Goal: Information Seeking & Learning: Learn about a topic

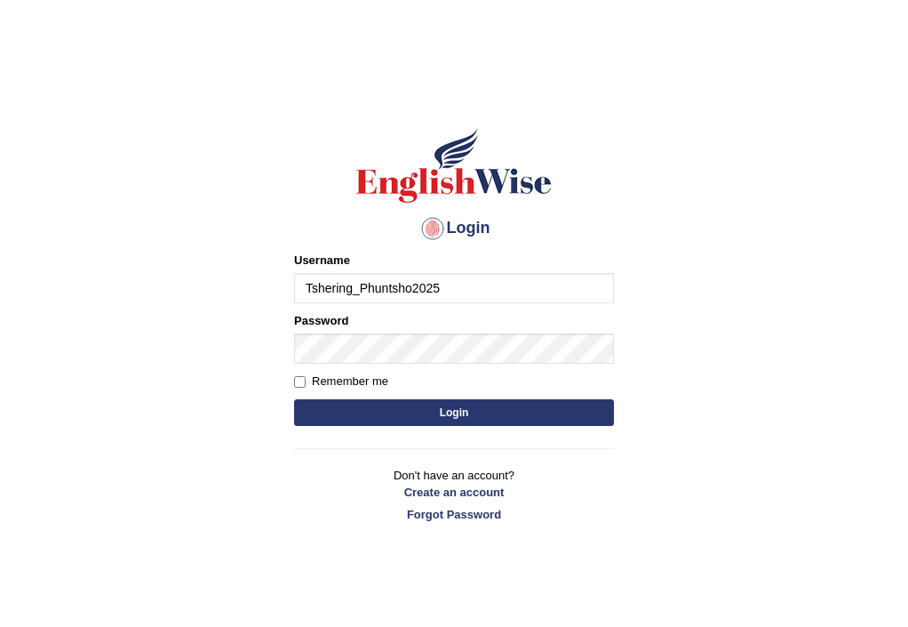
type input "Tshering_Phuntsho2025"
click at [304, 382] on input "Remember me" at bounding box center [300, 382] width 12 height 12
checkbox input "true"
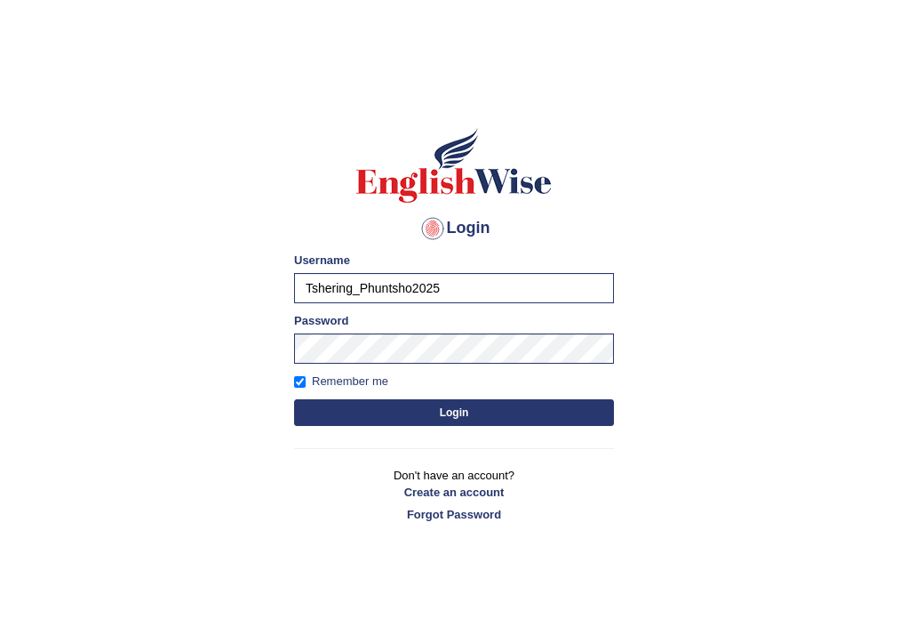
click at [446, 413] on button "Login" at bounding box center [454, 412] width 320 height 27
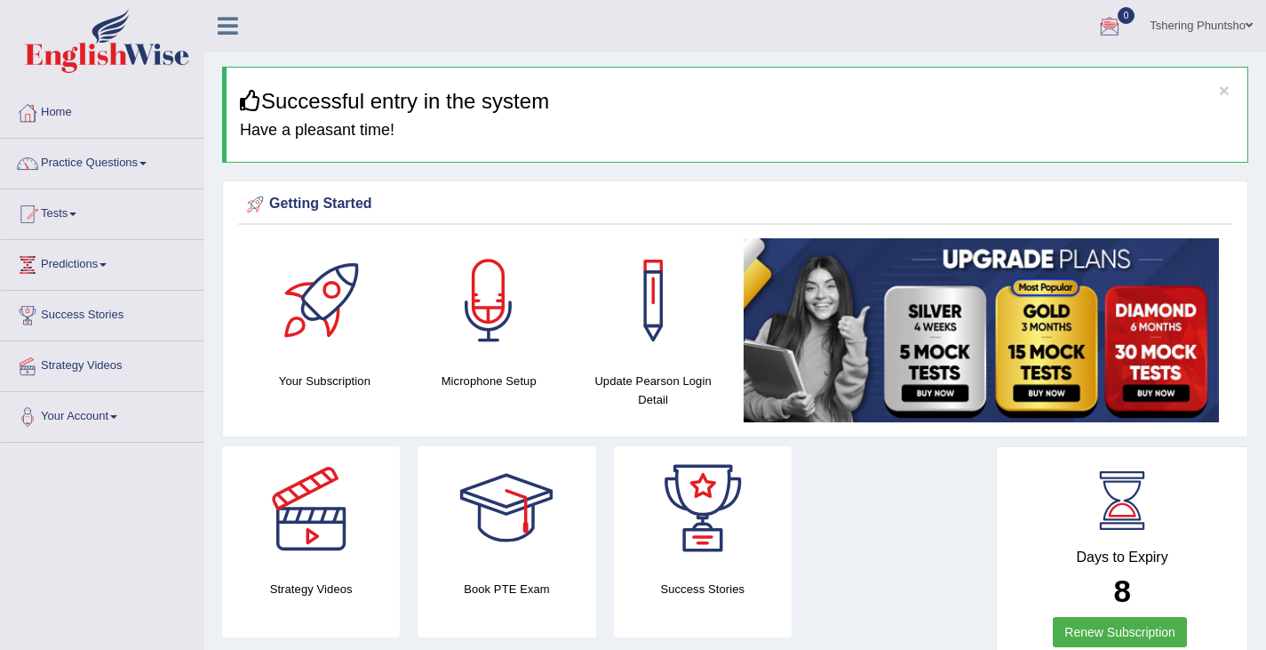
click at [101, 154] on link "Practice Questions" at bounding box center [102, 161] width 203 height 44
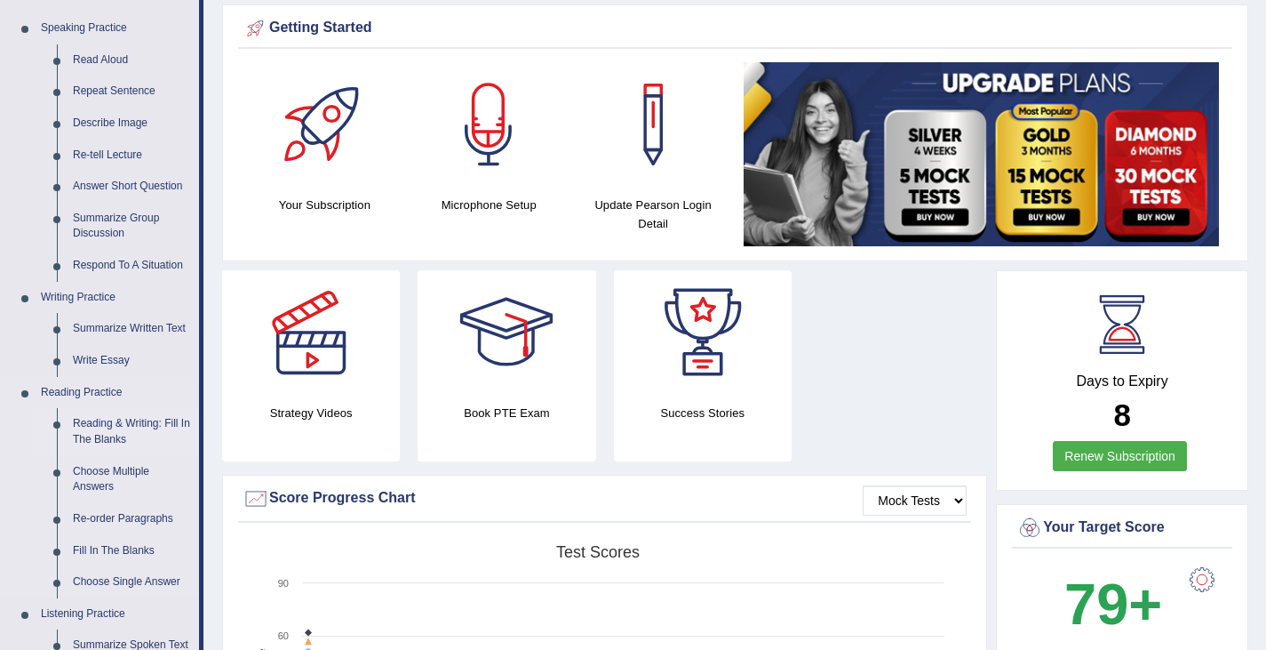
scroll to position [178, 0]
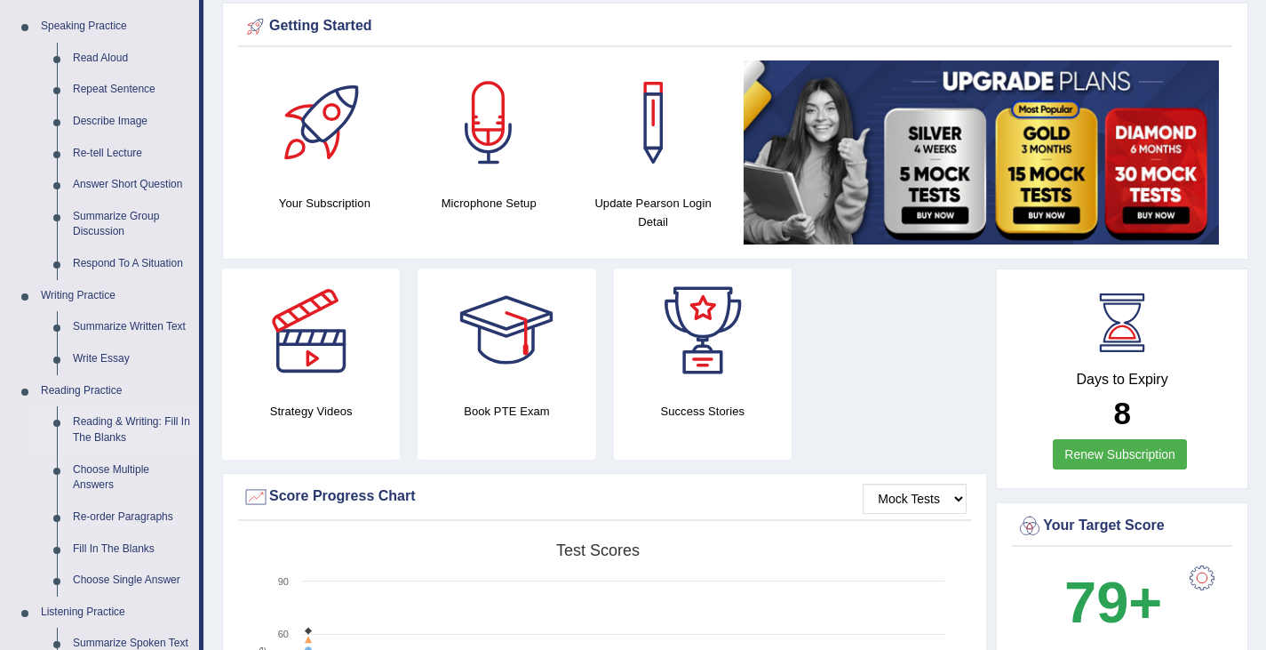
click at [139, 421] on link "Reading & Writing: Fill In The Blanks" at bounding box center [132, 429] width 134 height 47
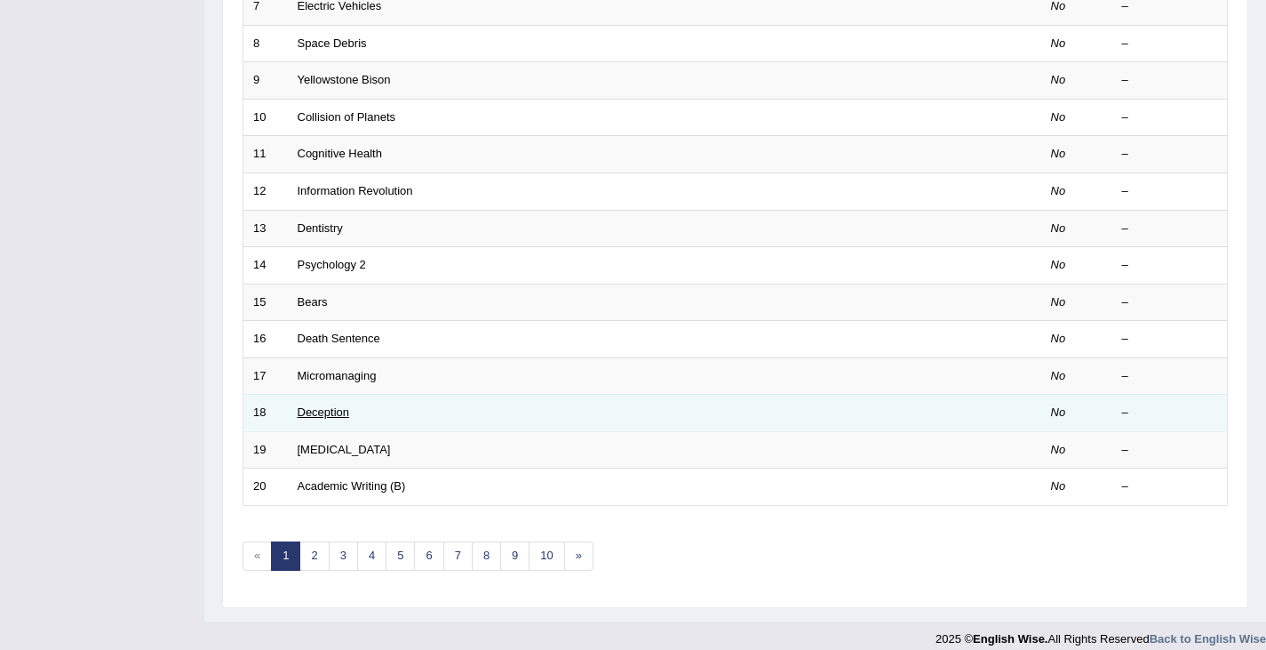
scroll to position [527, 0]
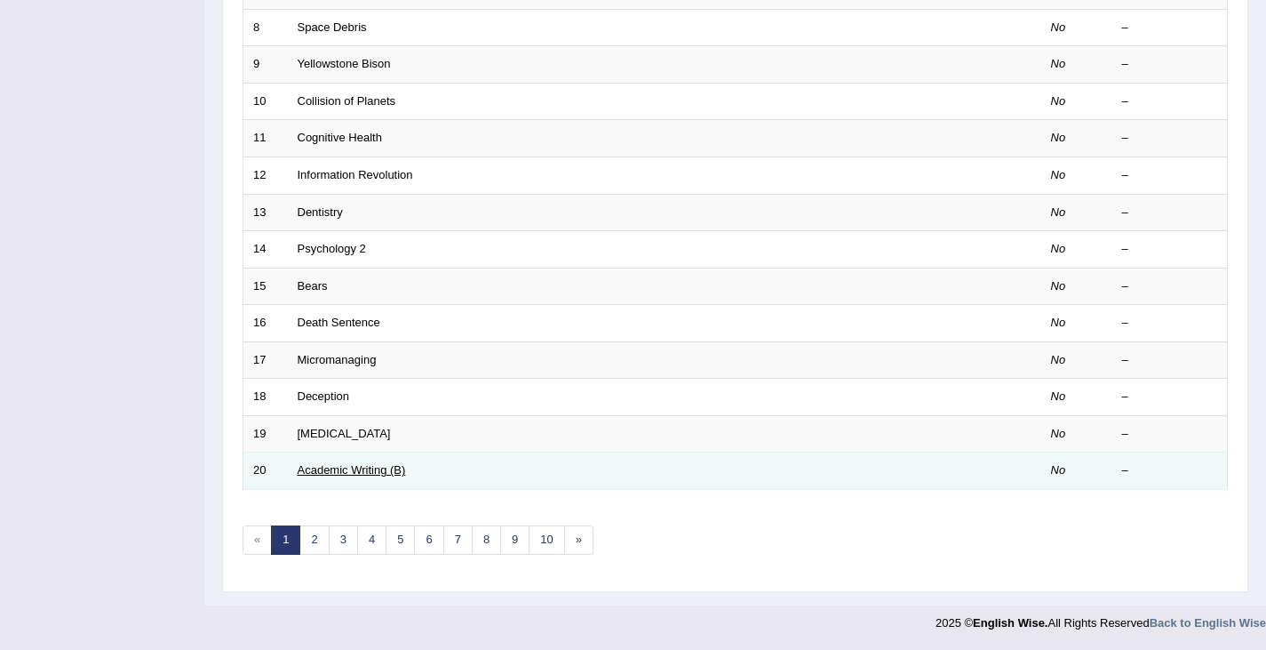
click at [364, 469] on link "Academic Writing (B)" at bounding box center [352, 469] width 108 height 13
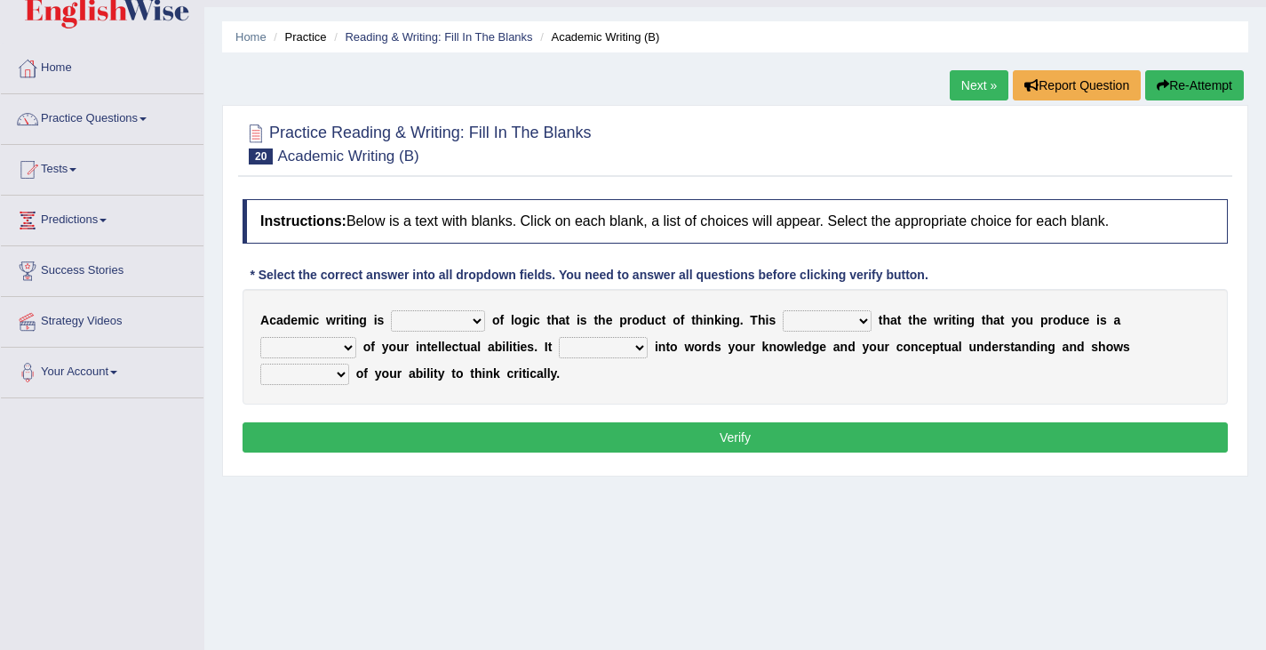
scroll to position [178, 0]
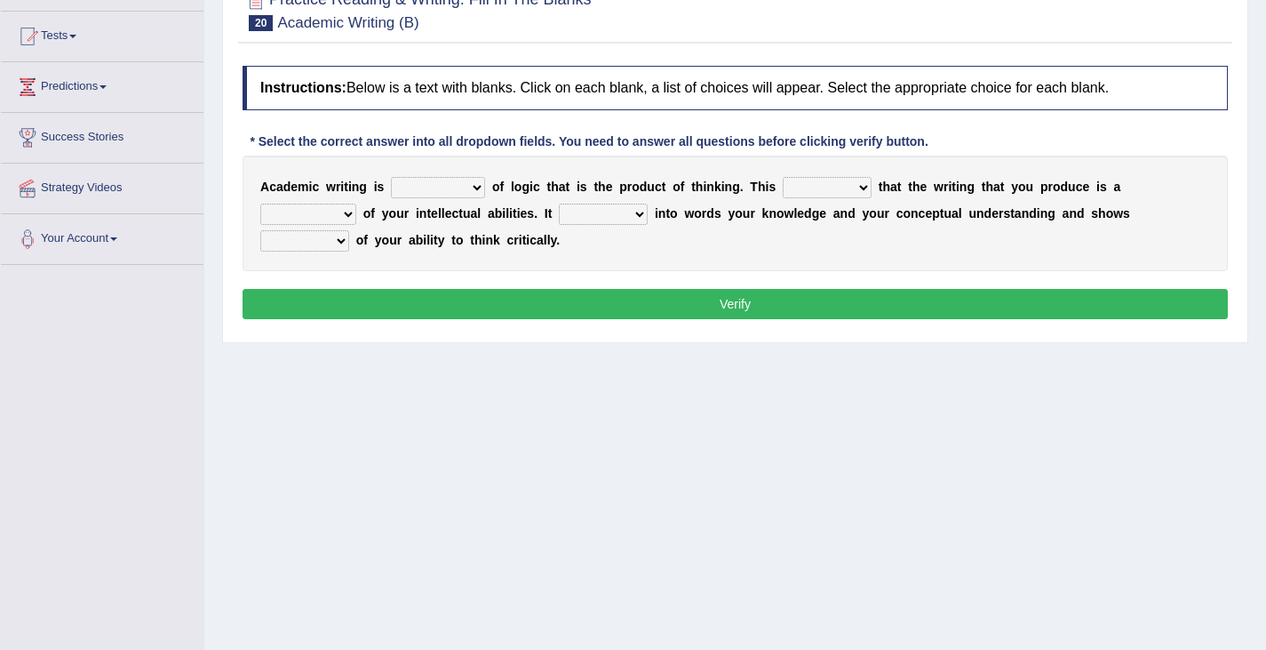
click at [445, 177] on select "expectation entitlement expression exchange" at bounding box center [438, 187] width 94 height 21
select select "expression"
click at [391, 177] on select "expectation entitlement expression exchange" at bounding box center [438, 187] width 94 height 21
click at [439, 188] on select "expectation entitlement expression exchange" at bounding box center [438, 187] width 94 height 21
click at [458, 188] on select "expectation entitlement expression exchange" at bounding box center [438, 187] width 94 height 21
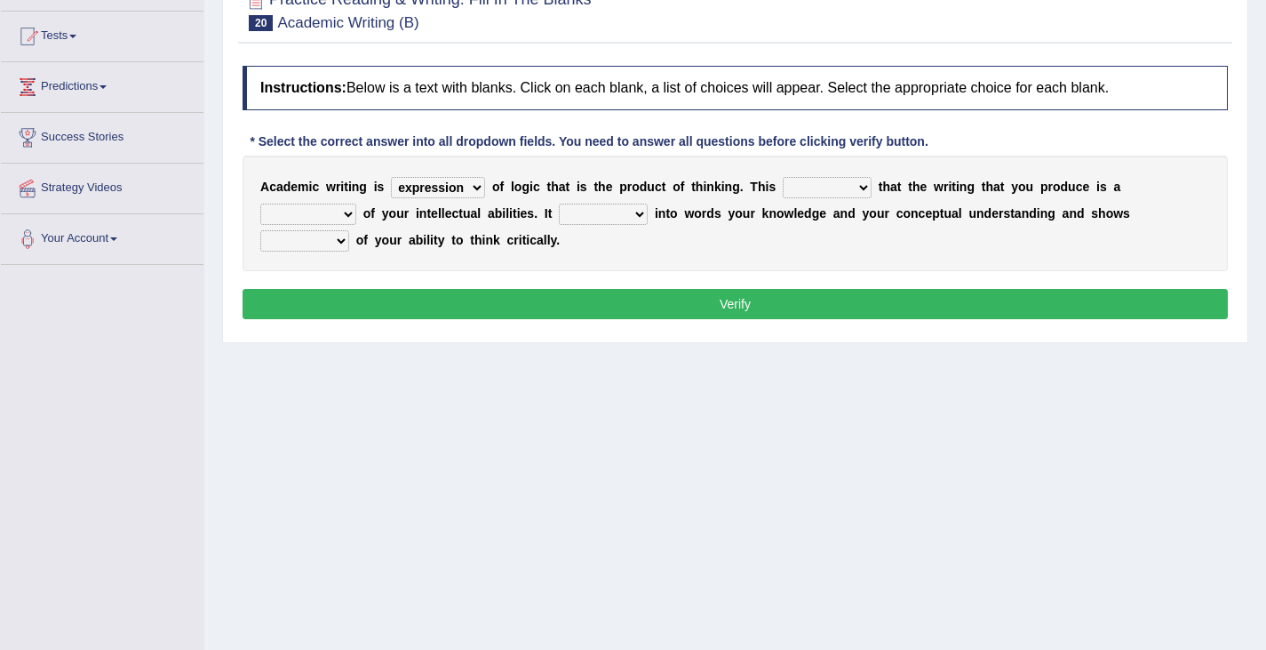
click at [854, 182] on select "means questions stipulates answers" at bounding box center [827, 187] width 89 height 21
select select "means"
click at [783, 177] on select "means questions stipulates answers" at bounding box center [827, 187] width 89 height 21
click at [331, 214] on select "redundancy mission credit reflection" at bounding box center [308, 214] width 96 height 21
select select "reflection"
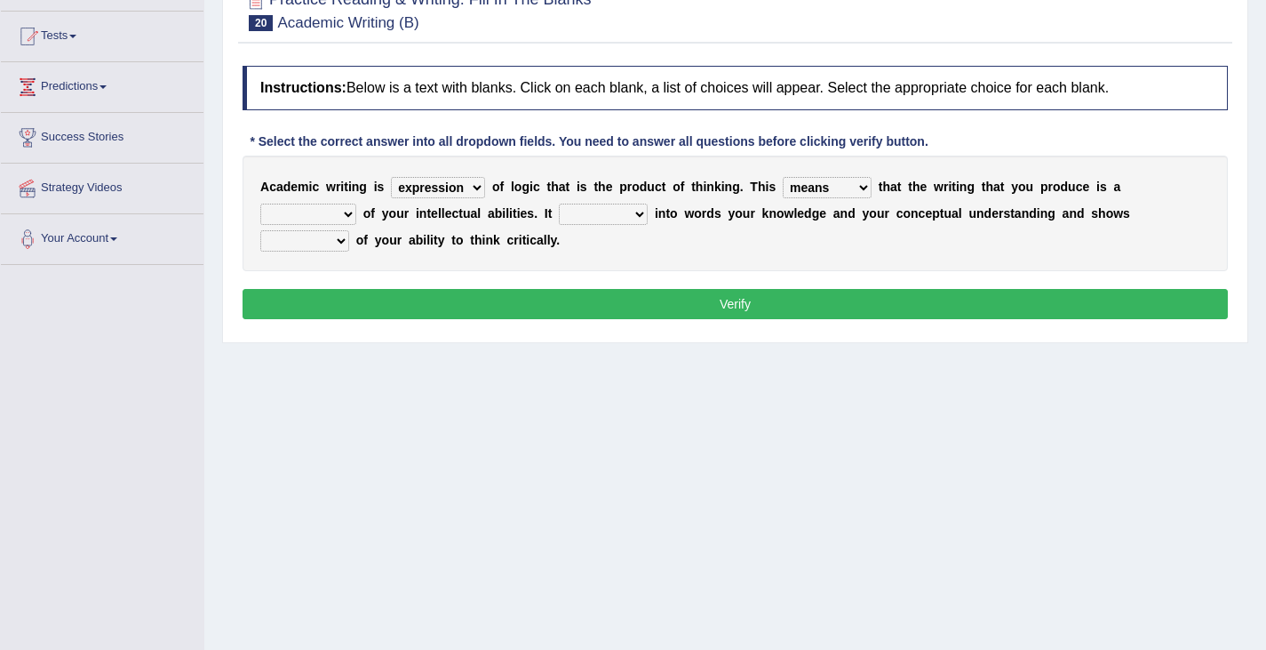
click at [260, 204] on select "redundancy mission credit reflection" at bounding box center [308, 214] width 96 height 21
click at [629, 212] on select "enriches shows allows puts" at bounding box center [603, 214] width 89 height 21
select select "puts"
click at [559, 204] on select "enriches shows allows puts" at bounding box center [603, 214] width 89 height 21
click at [301, 237] on select "hassle excuse capacity evidence" at bounding box center [304, 240] width 89 height 21
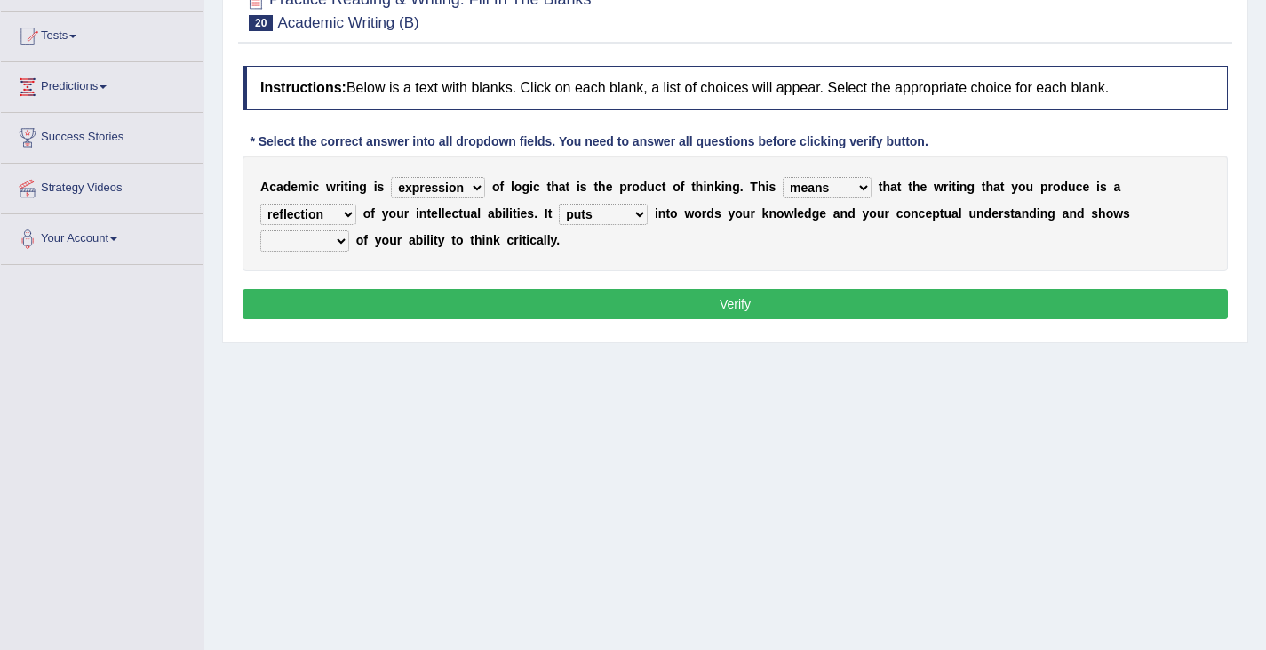
click at [330, 241] on select "hassle excuse capacity evidence" at bounding box center [304, 240] width 89 height 21
click at [331, 241] on select "hassle excuse capacity evidence" at bounding box center [304, 240] width 89 height 21
click at [260, 230] on select "hassle excuse capacity evidence" at bounding box center [304, 240] width 89 height 21
click at [327, 240] on select "hassle excuse capacity evidence" at bounding box center [304, 240] width 89 height 21
select select "evidence"
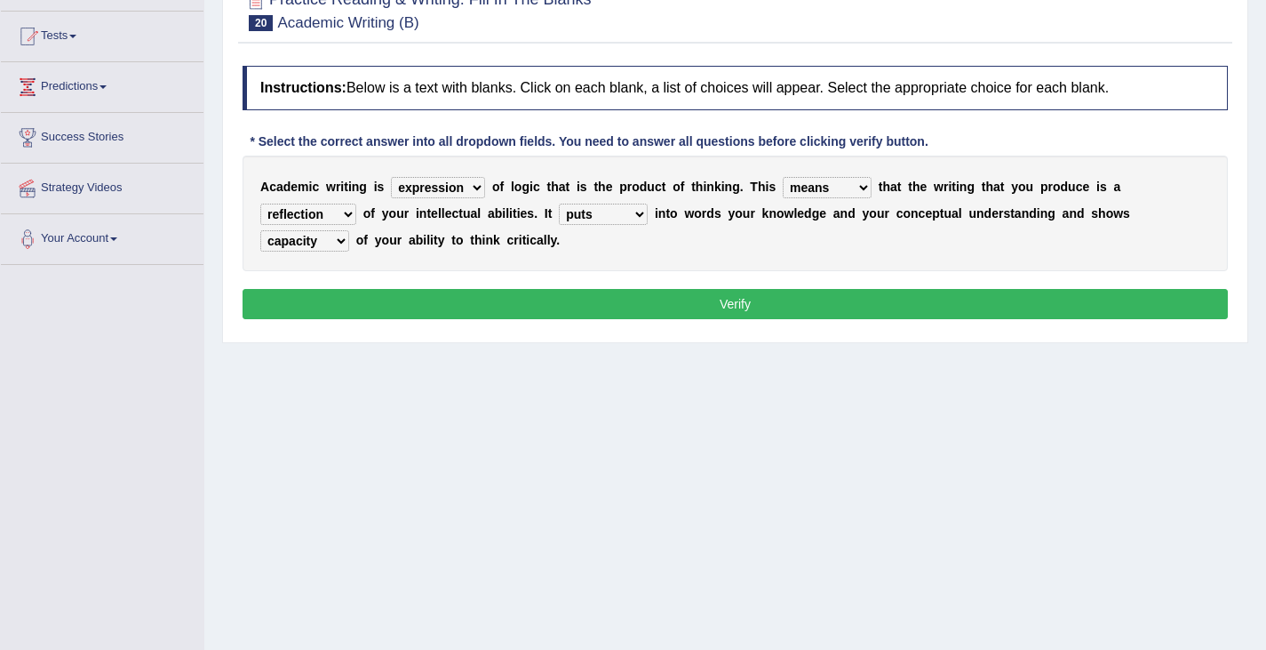
click at [260, 230] on select "hassle excuse capacity evidence" at bounding box center [304, 240] width 89 height 21
click at [701, 306] on button "Verify" at bounding box center [736, 304] width 986 height 30
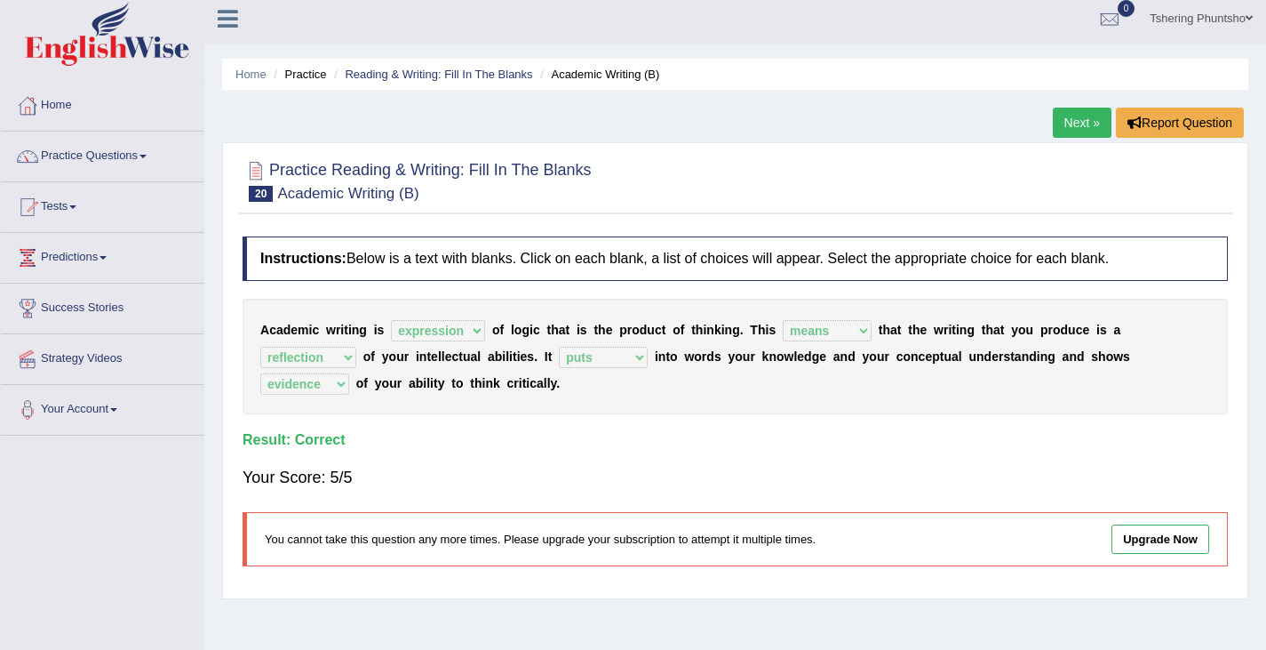
scroll to position [0, 0]
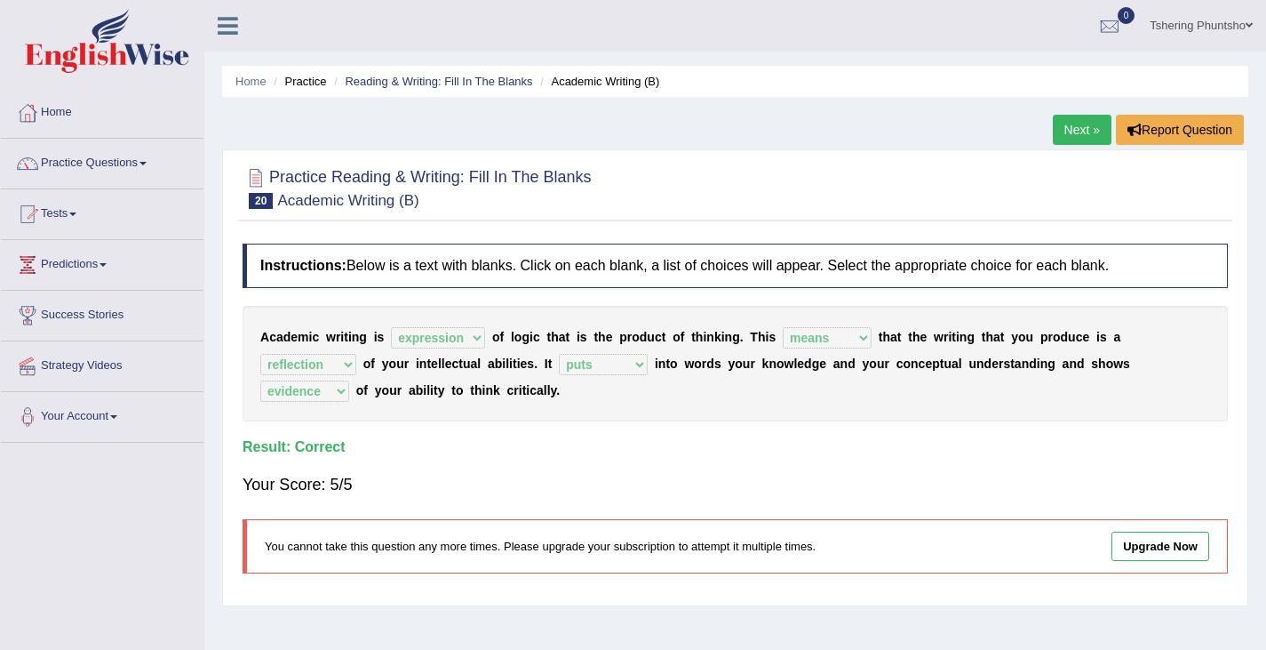
click at [1193, 28] on link "Tshering Phuntsho" at bounding box center [1202, 23] width 130 height 46
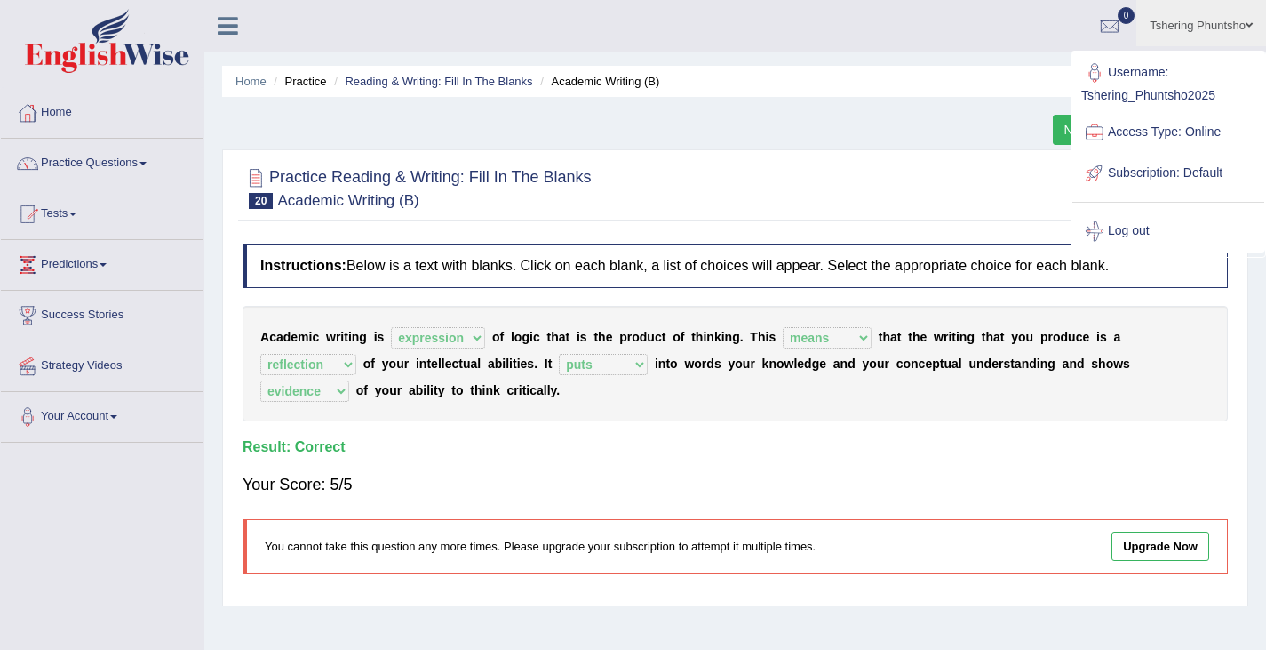
click at [1058, 216] on div "Practice Reading & Writing: Fill In The Blanks 20 Academic Writing (B)" at bounding box center [735, 190] width 994 height 62
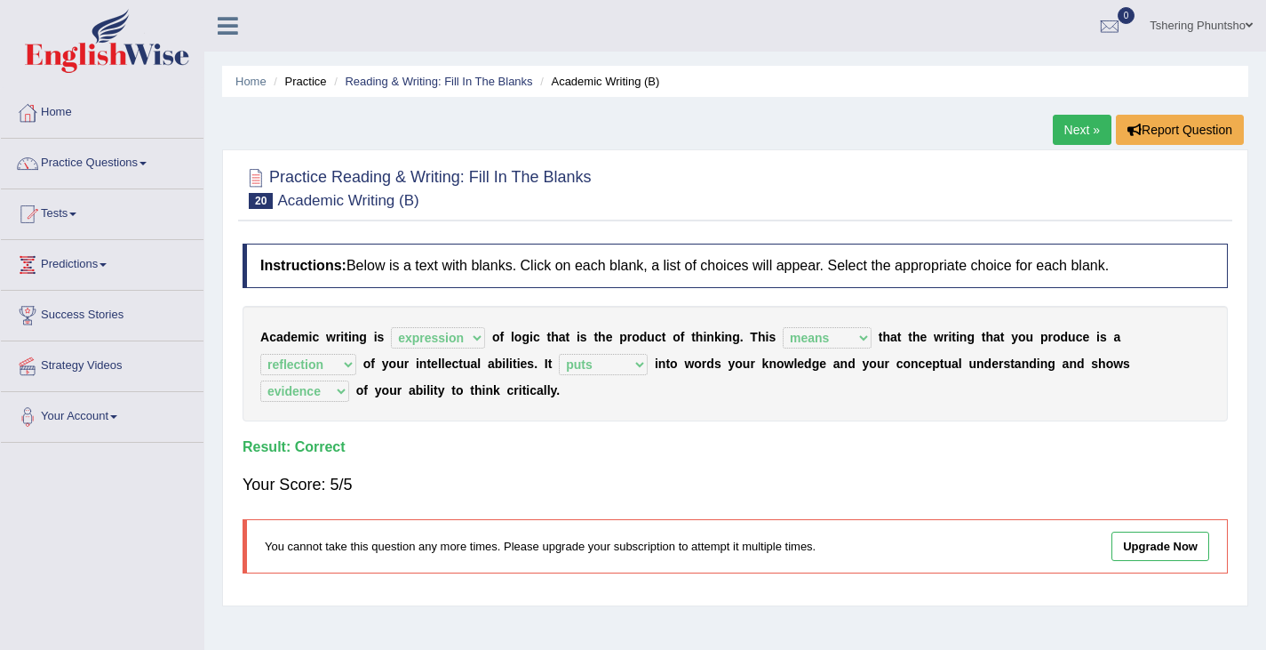
click at [399, 74] on li "Reading & Writing: Fill In The Blanks" at bounding box center [431, 81] width 203 height 17
click at [399, 80] on link "Reading & Writing: Fill In The Blanks" at bounding box center [439, 81] width 188 height 13
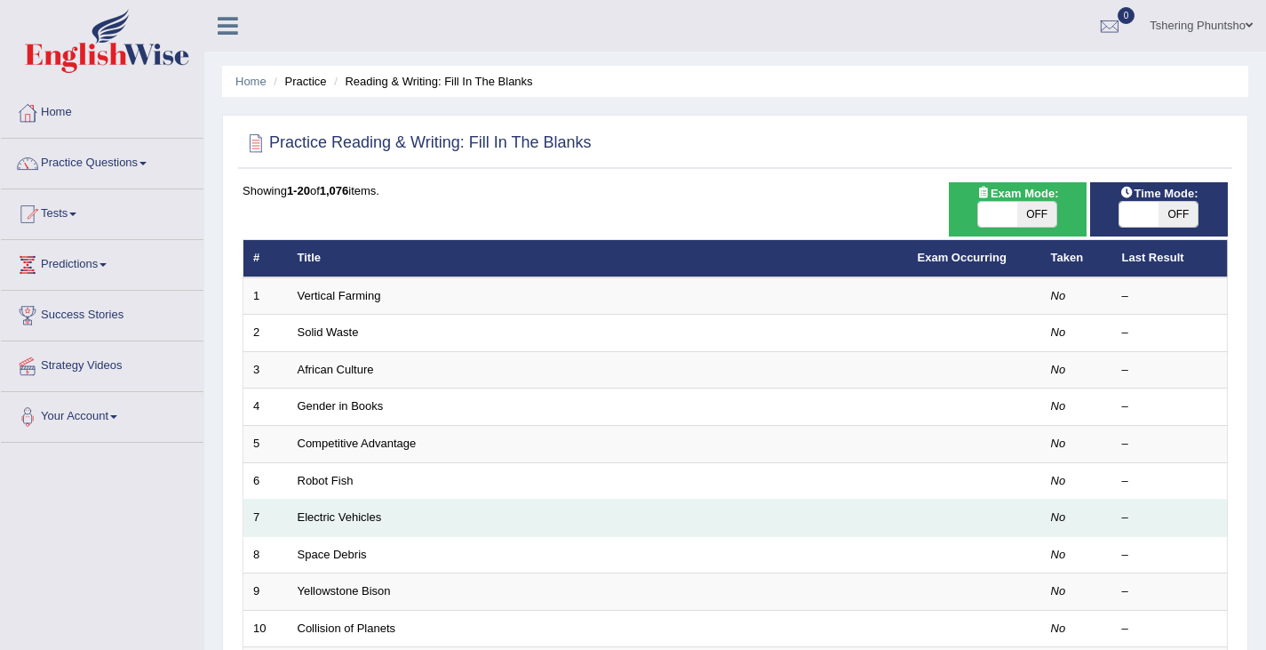
click at [326, 504] on td "Electric Vehicles" at bounding box center [598, 517] width 620 height 37
click at [326, 513] on link "Electric Vehicles" at bounding box center [340, 516] width 84 height 13
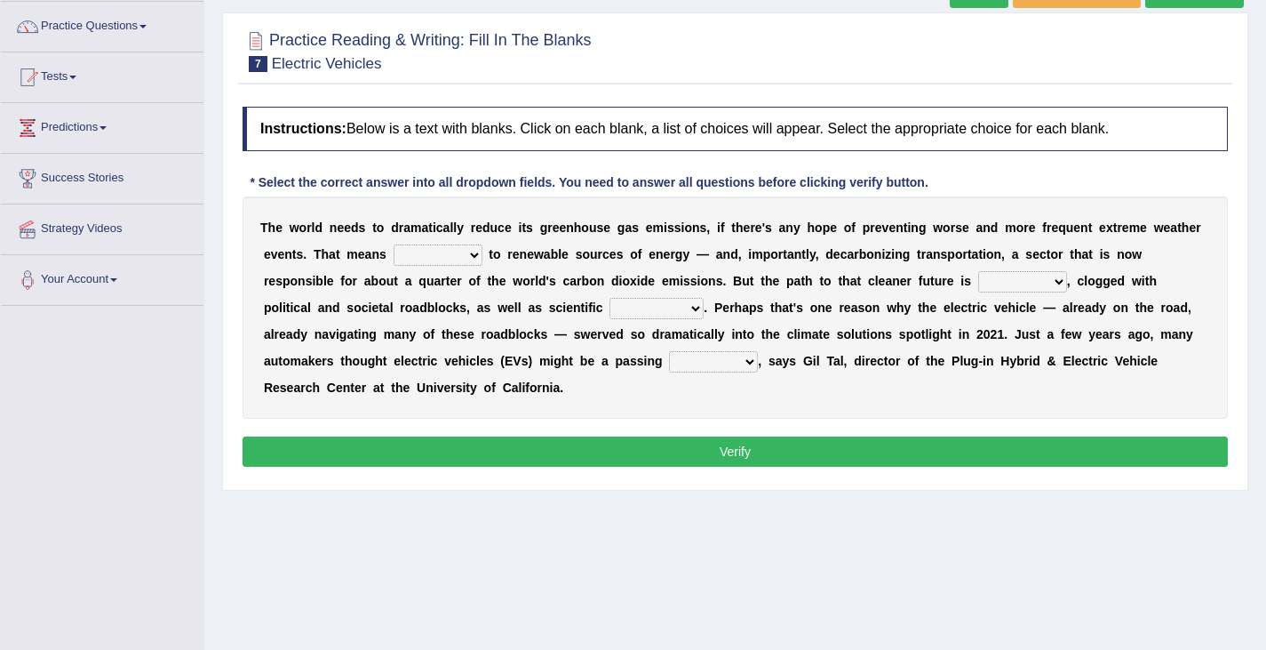
scroll to position [178, 0]
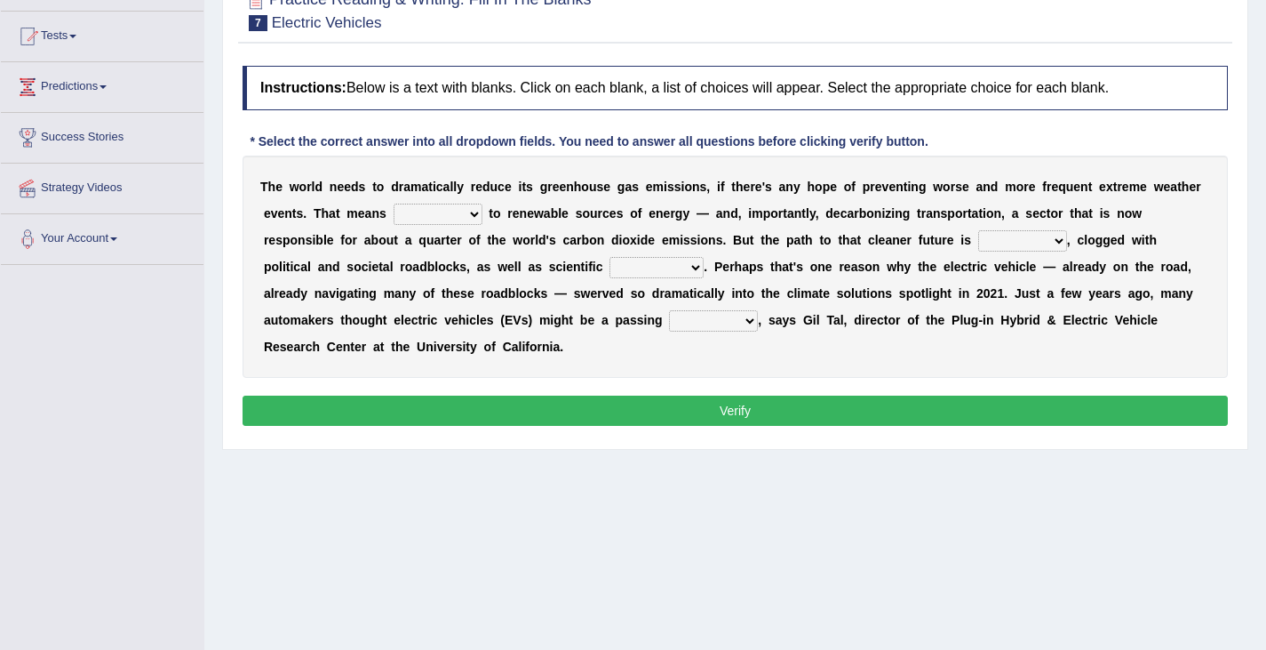
click at [473, 212] on select "grafting drafting crafting shifting" at bounding box center [438, 214] width 89 height 21
select select "shifting"
click at [394, 204] on select "grafting drafting crafting shifting" at bounding box center [438, 214] width 89 height 21
click at [1060, 242] on select "daunting daunted daunt dauntless" at bounding box center [1022, 240] width 89 height 21
select select "daunted"
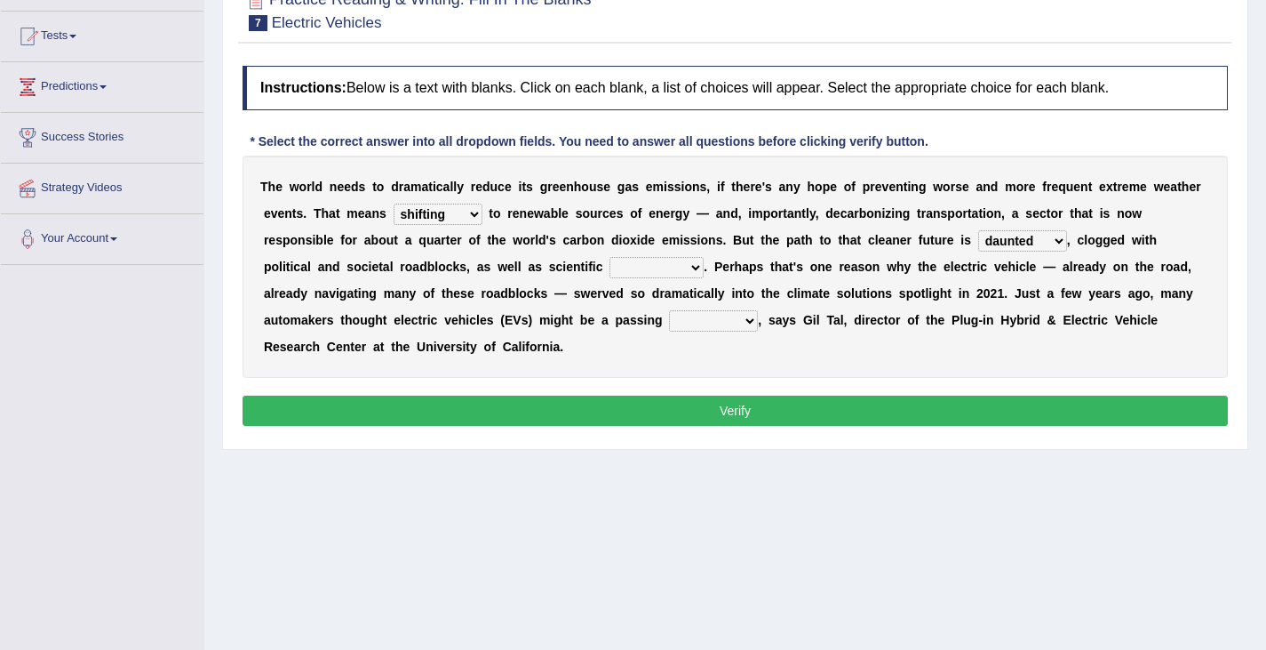
click at [978, 230] on select "daunting daunted daunt dauntless" at bounding box center [1022, 240] width 89 height 21
click at [692, 271] on select "spectacles obstacles tentacles receptacles" at bounding box center [657, 267] width 94 height 21
select select "obstacles"
click at [610, 257] on select "spectacles obstacles tentacles receptacles" at bounding box center [657, 267] width 94 height 21
click at [749, 322] on select "fad gad tad lad" at bounding box center [713, 320] width 89 height 21
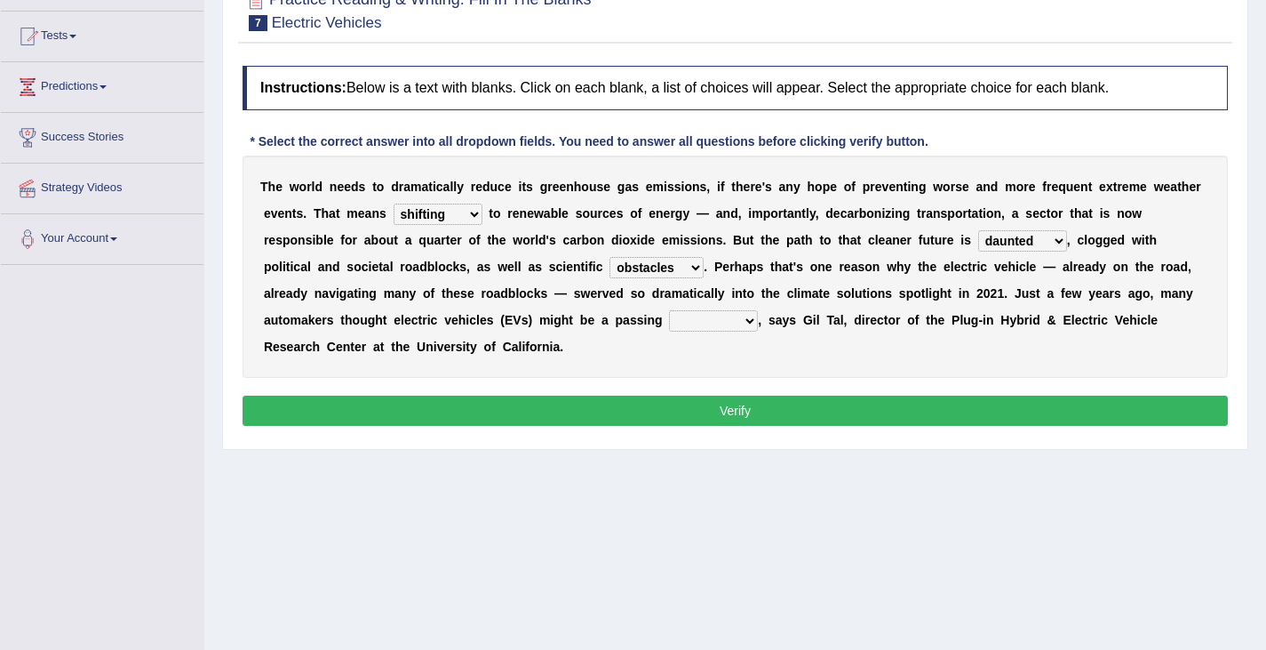
select select "fad"
click at [669, 310] on select "fad gad tad lad" at bounding box center [713, 320] width 89 height 21
click at [731, 411] on button "Verify" at bounding box center [736, 410] width 986 height 30
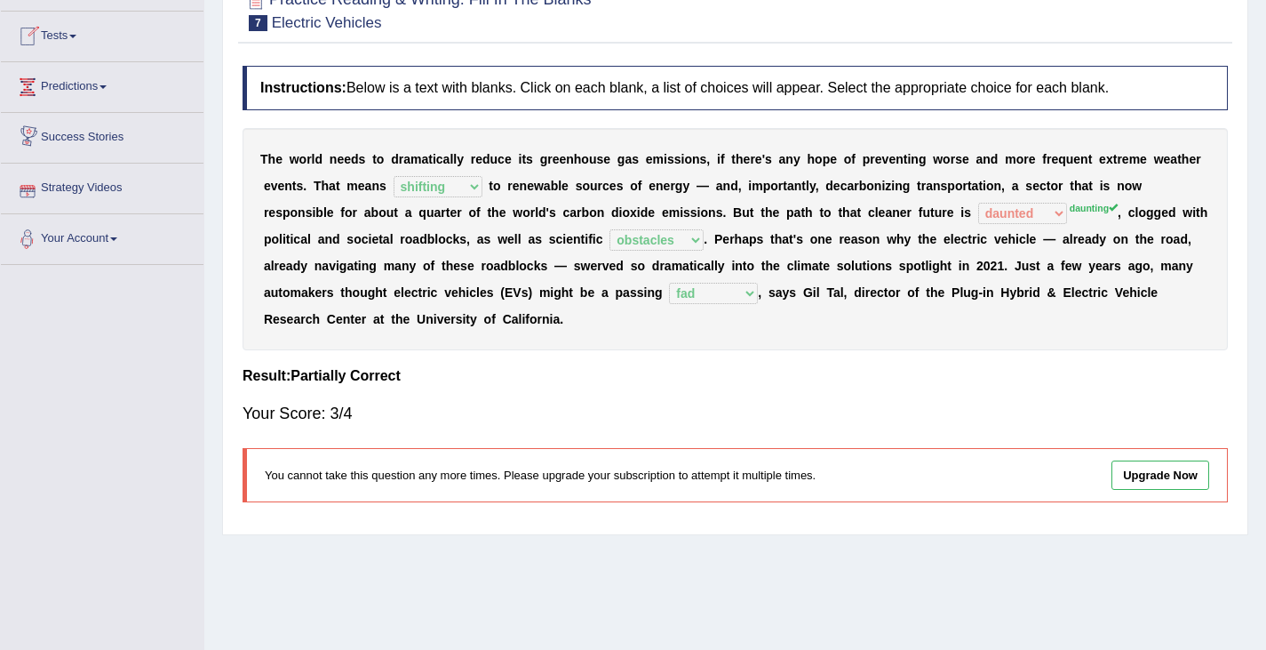
scroll to position [0, 0]
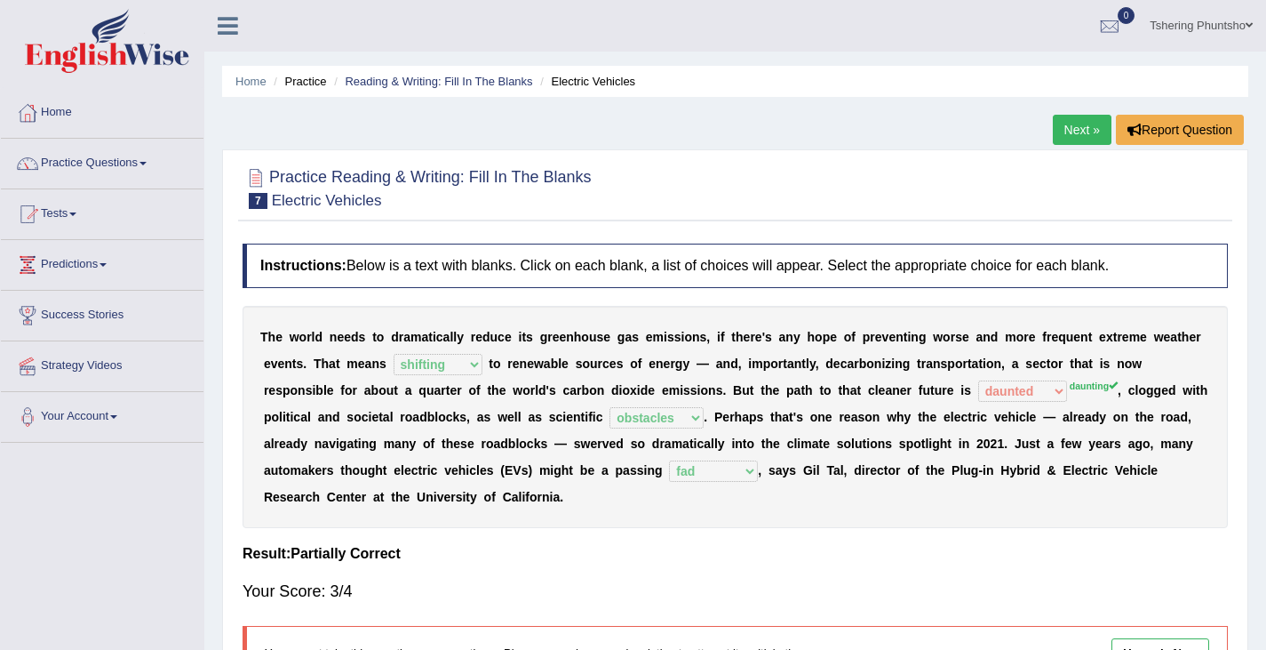
click at [1081, 125] on link "Next »" at bounding box center [1082, 130] width 59 height 30
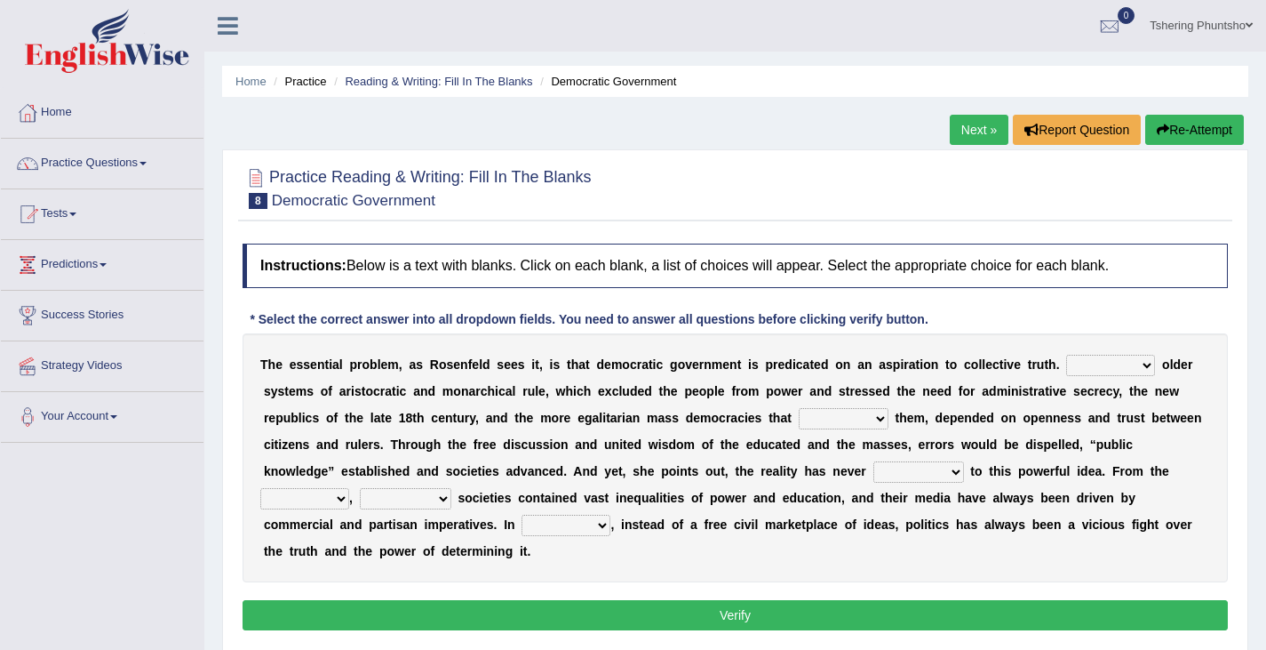
click at [1150, 365] on select "Like Unlike Likely Safely" at bounding box center [1110, 365] width 89 height 21
select select "Unlike"
click at [1066, 355] on select "Like Unlike Likely Safely" at bounding box center [1110, 365] width 89 height 21
click at [879, 415] on select "readed grated succeeded printed" at bounding box center [844, 418] width 90 height 21
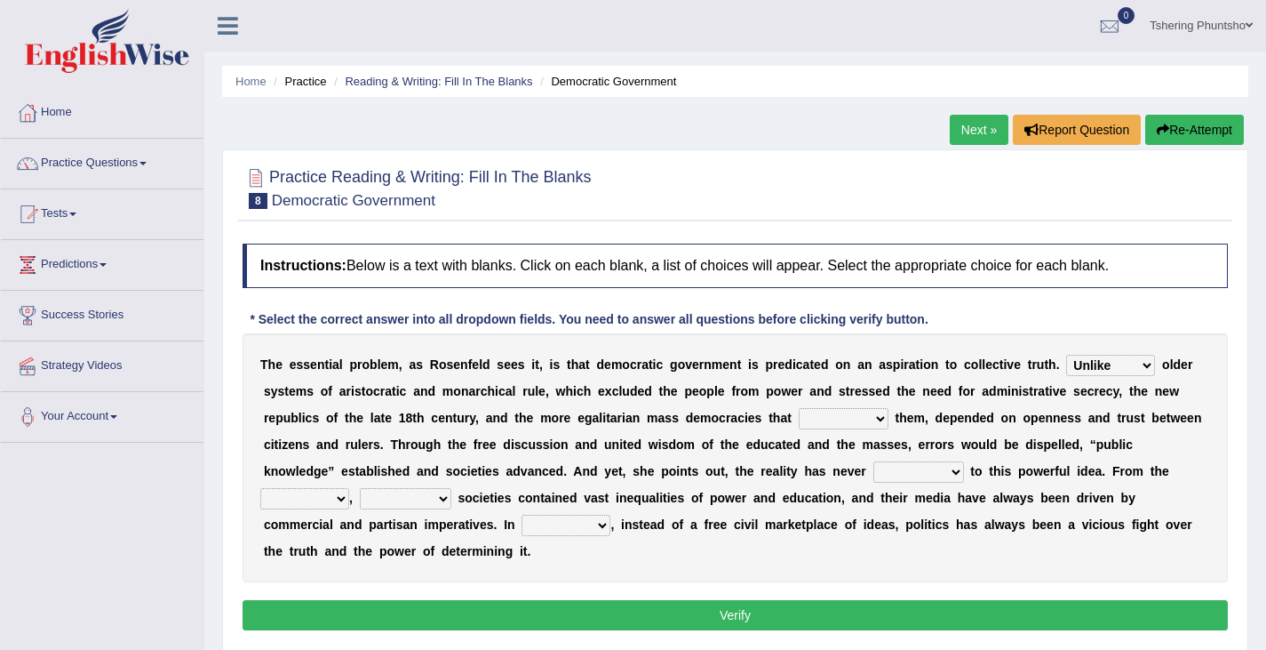
select select "succeeded"
click at [799, 408] on select "readed grated succeeded printed" at bounding box center [844, 418] width 90 height 21
click at [880, 419] on select "readed grated succeeded printed" at bounding box center [844, 418] width 90 height 21
click at [460, 570] on div "T h e e s s e n t i a l p r o b l e m , a s R o s e n f e l d s e e s i t , i s…" at bounding box center [736, 457] width 986 height 249
click at [880, 470] on select "saved up stood up brought up lived up" at bounding box center [919, 471] width 91 height 21
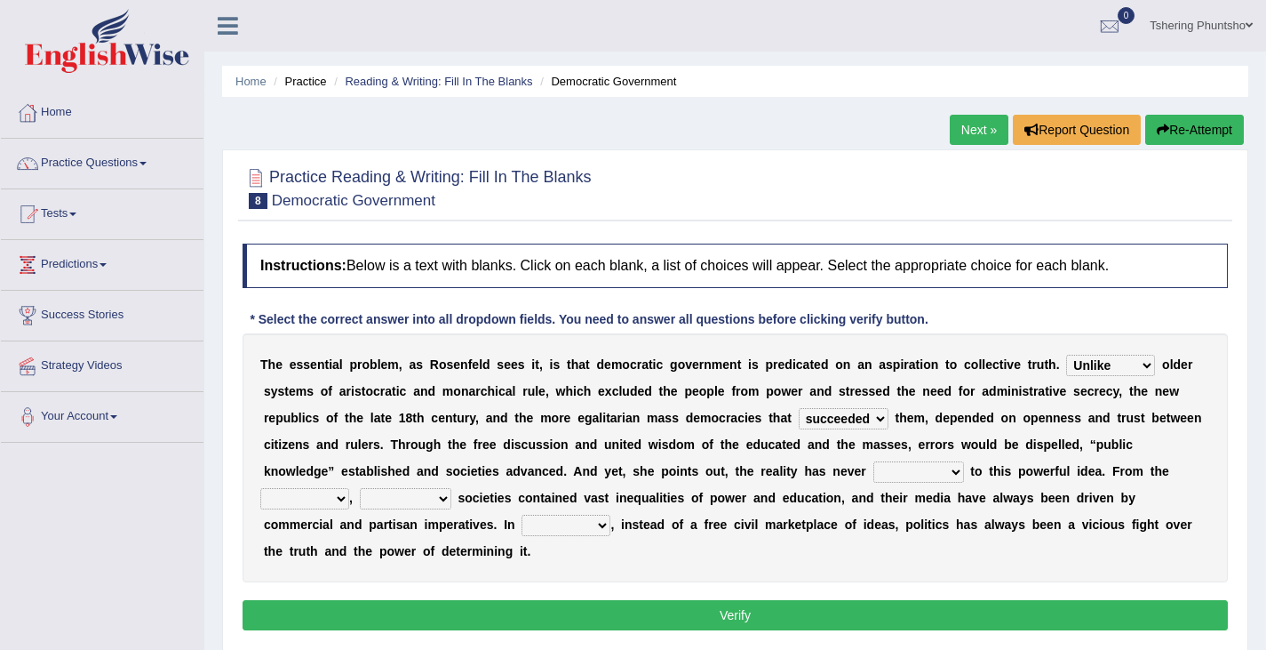
select select "stood up"
click at [874, 461] on select "saved up stood up brought up lived up" at bounding box center [919, 471] width 91 height 21
click at [349, 488] on select "outset ranged stood caught" at bounding box center [304, 498] width 89 height 21
select select "ranged"
click at [349, 488] on select "outset ranged stood caught" at bounding box center [304, 498] width 89 height 21
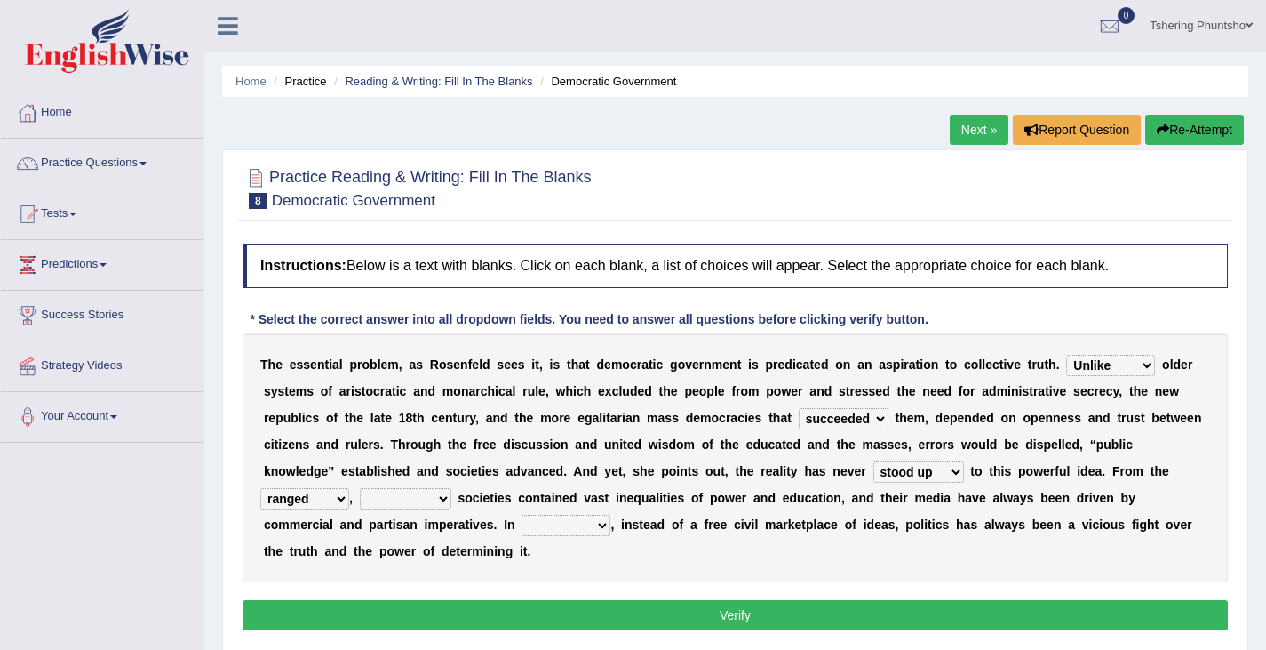
click at [360, 503] on select "freedom democratic media stilled" at bounding box center [406, 498] width 92 height 21
click at [349, 488] on select "outset ranged stood caught" at bounding box center [304, 498] width 89 height 21
click at [360, 501] on select "freedom democratic media stilled" at bounding box center [406, 498] width 92 height 21
select select "democratic"
click at [360, 488] on select "freedom democratic media stilled" at bounding box center [406, 498] width 92 height 21
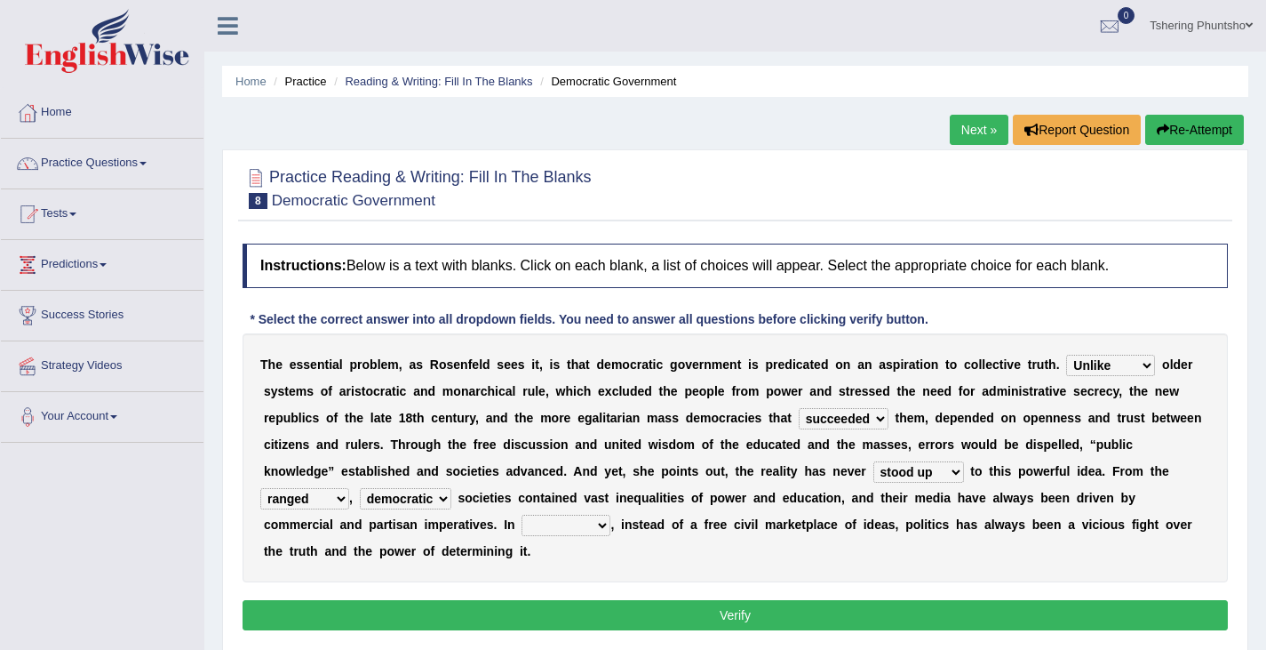
click at [522, 523] on select "power practice ideas fought" at bounding box center [566, 525] width 89 height 21
select select "power"
click at [522, 515] on select "power practice ideas fought" at bounding box center [566, 525] width 89 height 21
click at [676, 598] on div "Instructions: Below is a text with blanks. Click on each blank, a list of choic…" at bounding box center [735, 440] width 994 height 410
click at [673, 605] on button "Verify" at bounding box center [736, 615] width 986 height 30
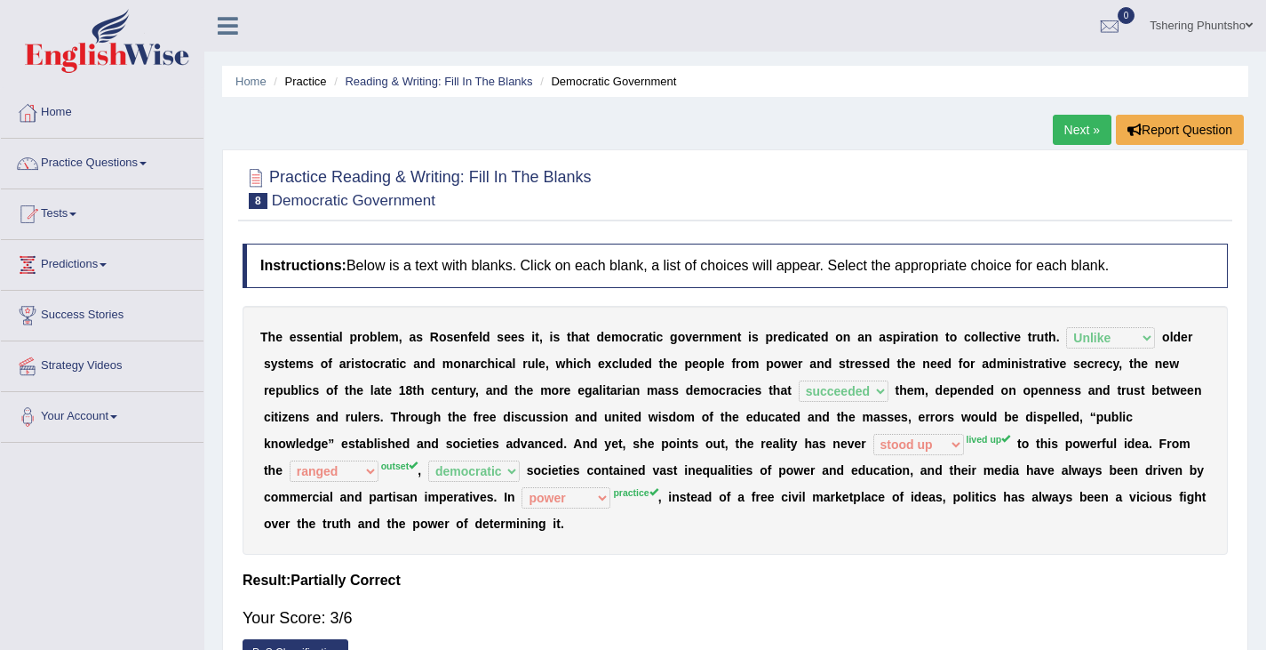
click at [1078, 131] on link "Next »" at bounding box center [1082, 130] width 59 height 30
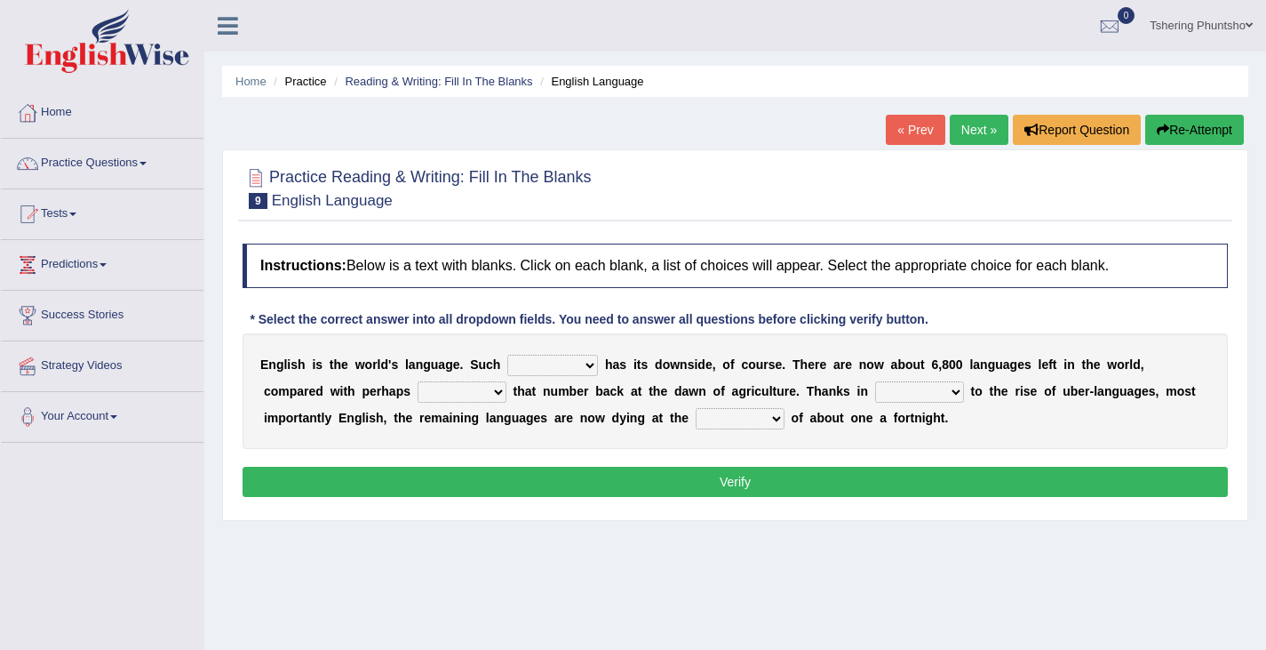
click at [592, 366] on select "power idea subject dominance" at bounding box center [552, 365] width 91 height 21
click at [590, 363] on select "power idea subject dominance" at bounding box center [552, 365] width 91 height 21
select select "subject"
click at [507, 355] on select "power idea subject dominance" at bounding box center [552, 365] width 91 height 21
click at [594, 363] on select "power idea subject dominance" at bounding box center [552, 365] width 91 height 21
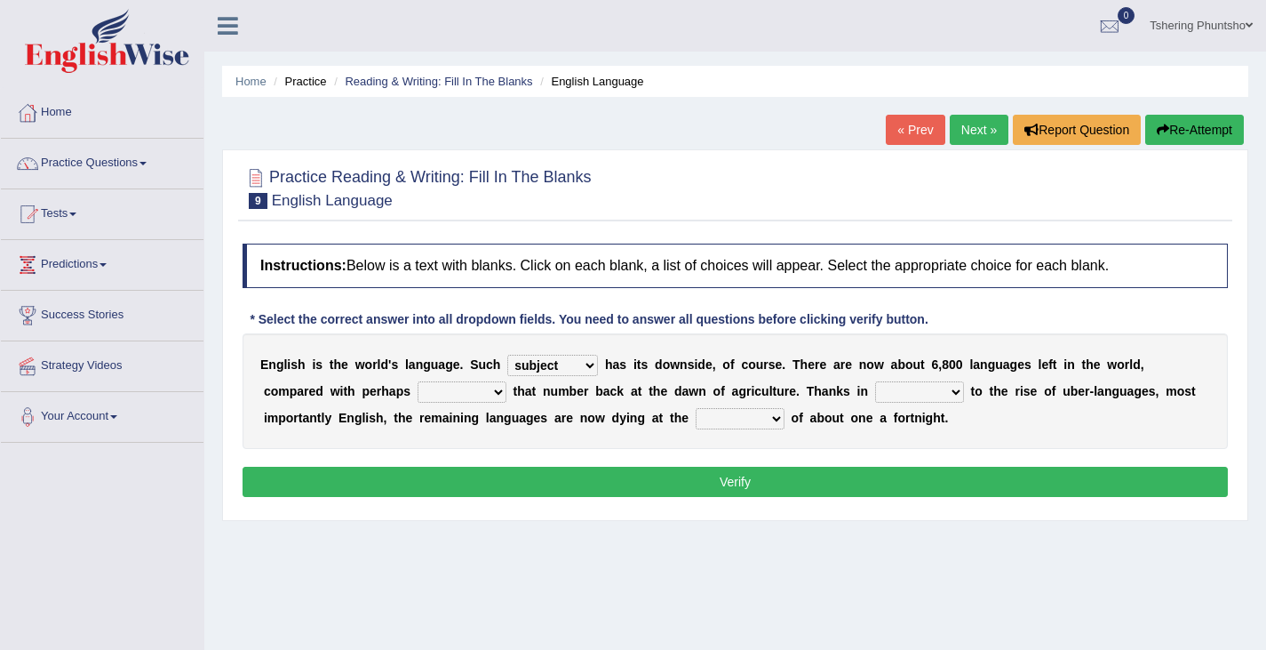
click at [960, 414] on div "E n g l i s h i s t h e w o r l d ' s l a n g u a g e . S u c h power idea subj…" at bounding box center [736, 391] width 986 height 116
click at [431, 390] on select "rise twice firstly never" at bounding box center [462, 391] width 89 height 21
click at [418, 381] on select "rise twice firstly never" at bounding box center [462, 391] width 89 height 21
click at [430, 390] on select "rise twice firstly never" at bounding box center [462, 391] width 89 height 21
select select "twice"
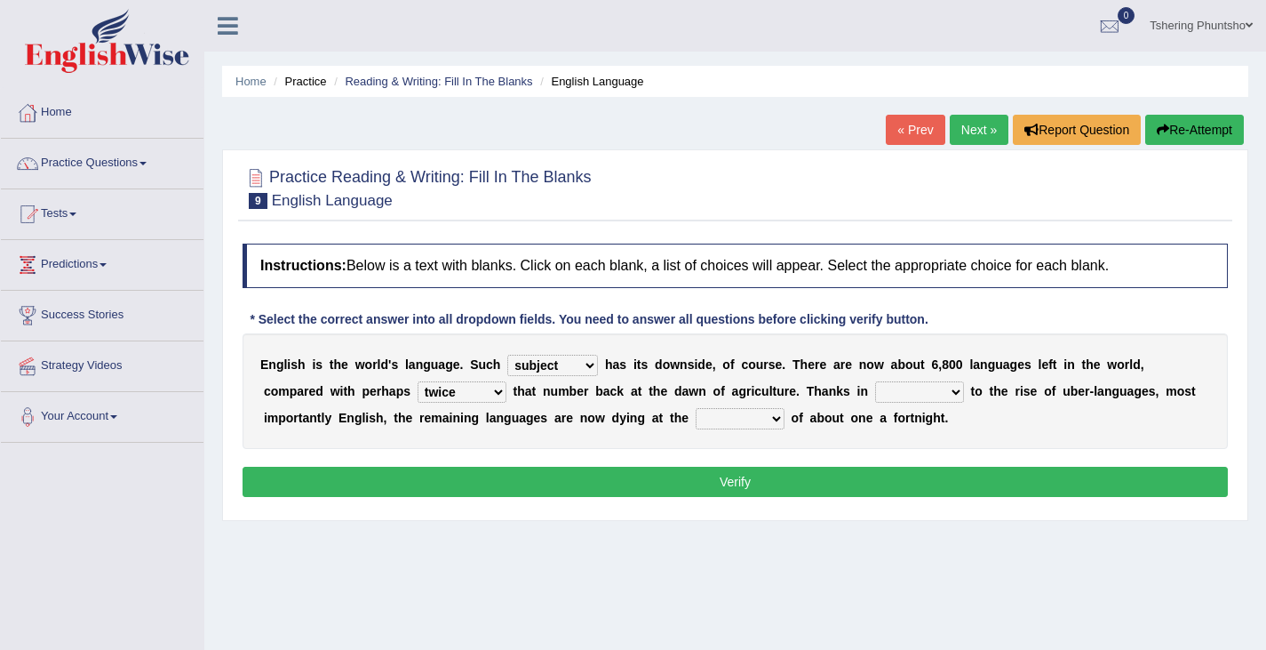
click at [418, 381] on select "rise twice firstly never" at bounding box center [462, 391] width 89 height 21
click at [888, 390] on select "rare start part bother" at bounding box center [919, 391] width 89 height 21
select select "start"
click at [875, 381] on select "rare start part bother" at bounding box center [919, 391] width 89 height 21
click at [696, 418] on select "state rate wait great" at bounding box center [740, 418] width 89 height 21
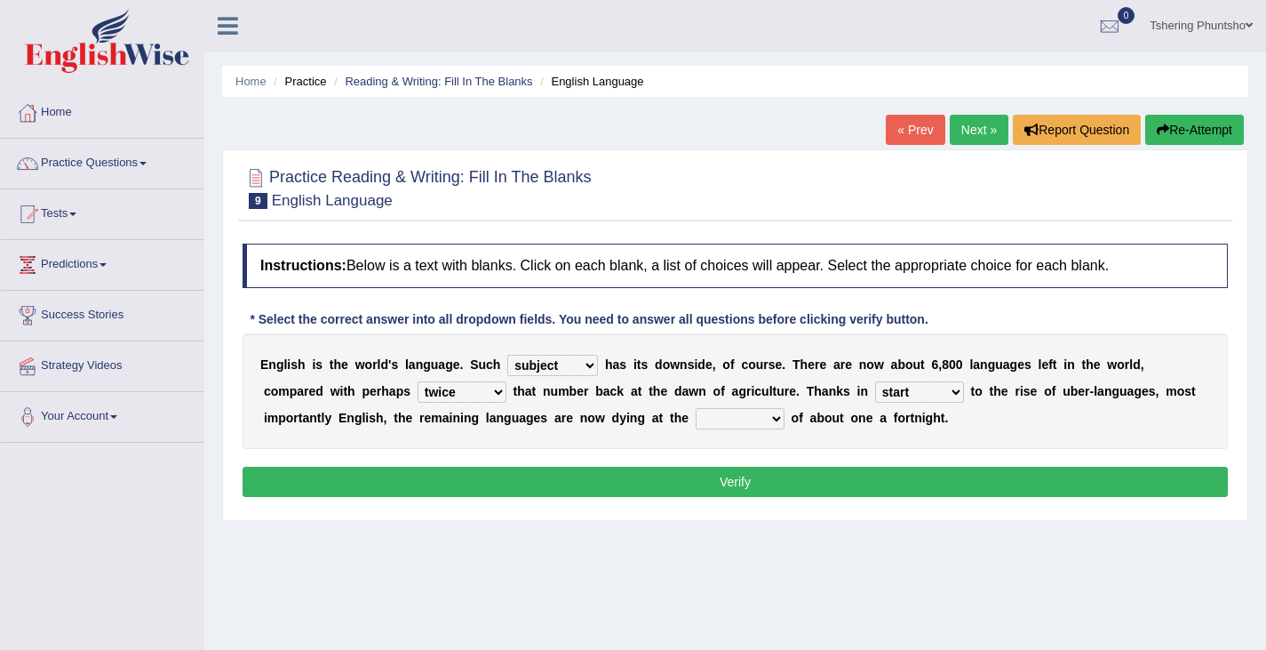
select select "state"
click at [696, 408] on select "state rate wait great" at bounding box center [740, 418] width 89 height 21
click at [746, 491] on button "Verify" at bounding box center [736, 482] width 986 height 30
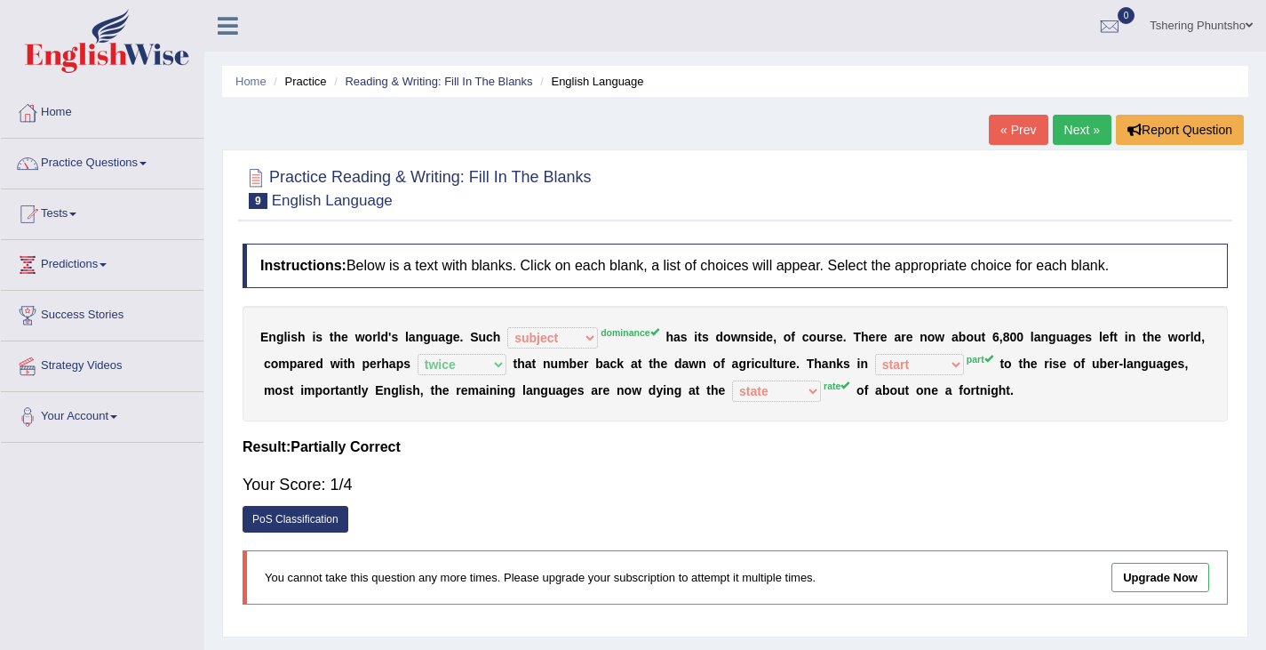
click at [1080, 126] on link "Next »" at bounding box center [1082, 130] width 59 height 30
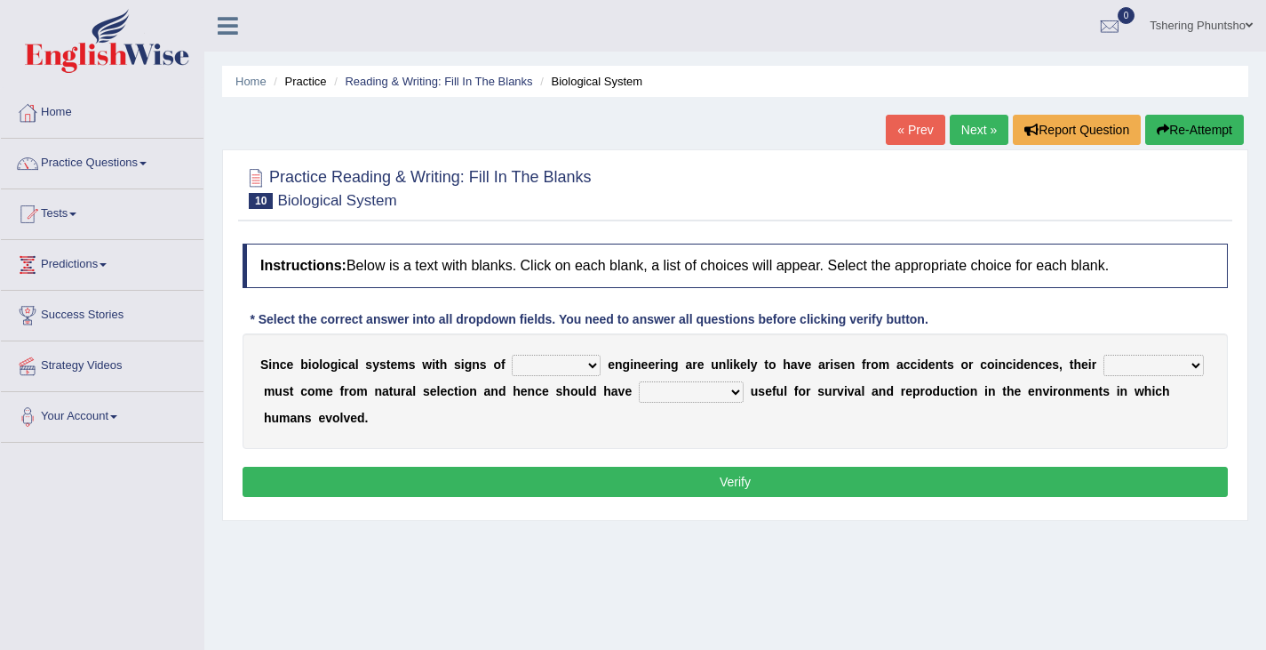
click at [591, 365] on select "system national extra complex" at bounding box center [556, 365] width 89 height 21
select select "complex"
click at [512, 355] on select "system national extra complex" at bounding box center [556, 365] width 89 height 21
click at [593, 358] on select "system national extra complex" at bounding box center [556, 365] width 89 height 21
click at [1194, 364] on select "presence organisation registration structures" at bounding box center [1154, 365] width 100 height 21
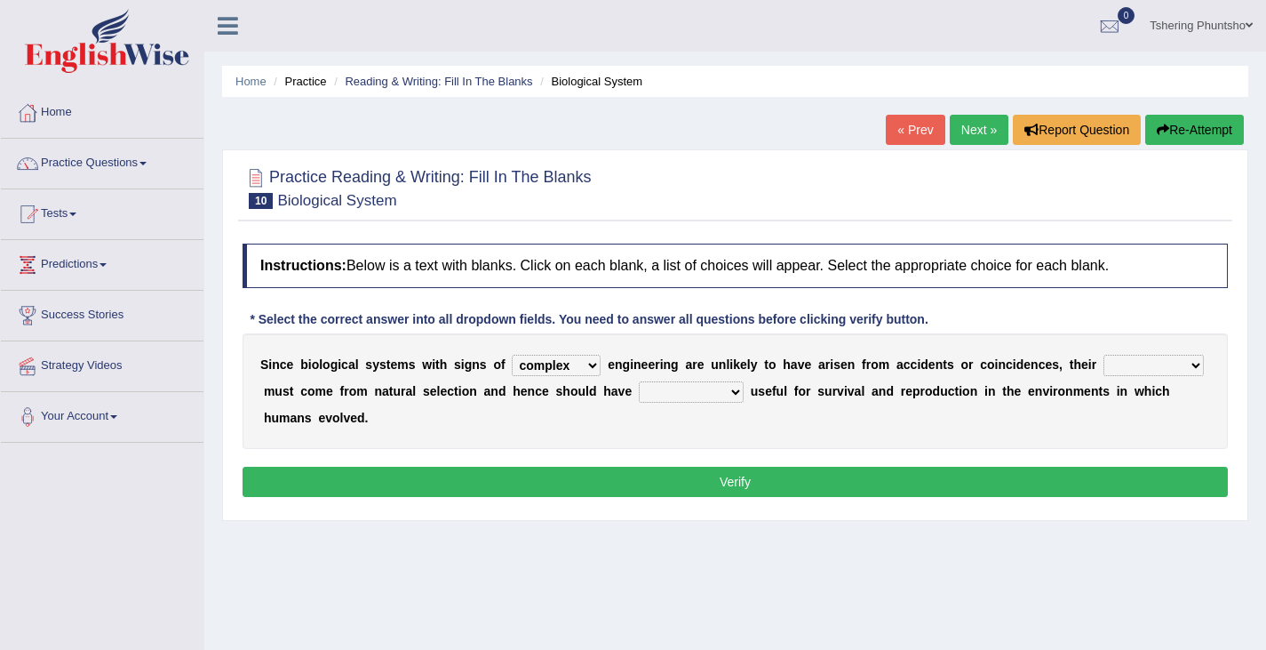
click at [590, 362] on select "system national extra complex" at bounding box center [556, 365] width 89 height 21
click at [929, 420] on div "S i n c e b i o l o g i c a l s y s t e m s w i t h s i g n s o f system nation…" at bounding box center [736, 391] width 986 height 116
click at [1192, 358] on select "presence organisation registration structures" at bounding box center [1154, 365] width 100 height 21
click at [1190, 360] on select "presence organisation registration structures" at bounding box center [1154, 365] width 100 height 21
click at [1196, 364] on select "presence organisation registration structures" at bounding box center [1154, 365] width 100 height 21
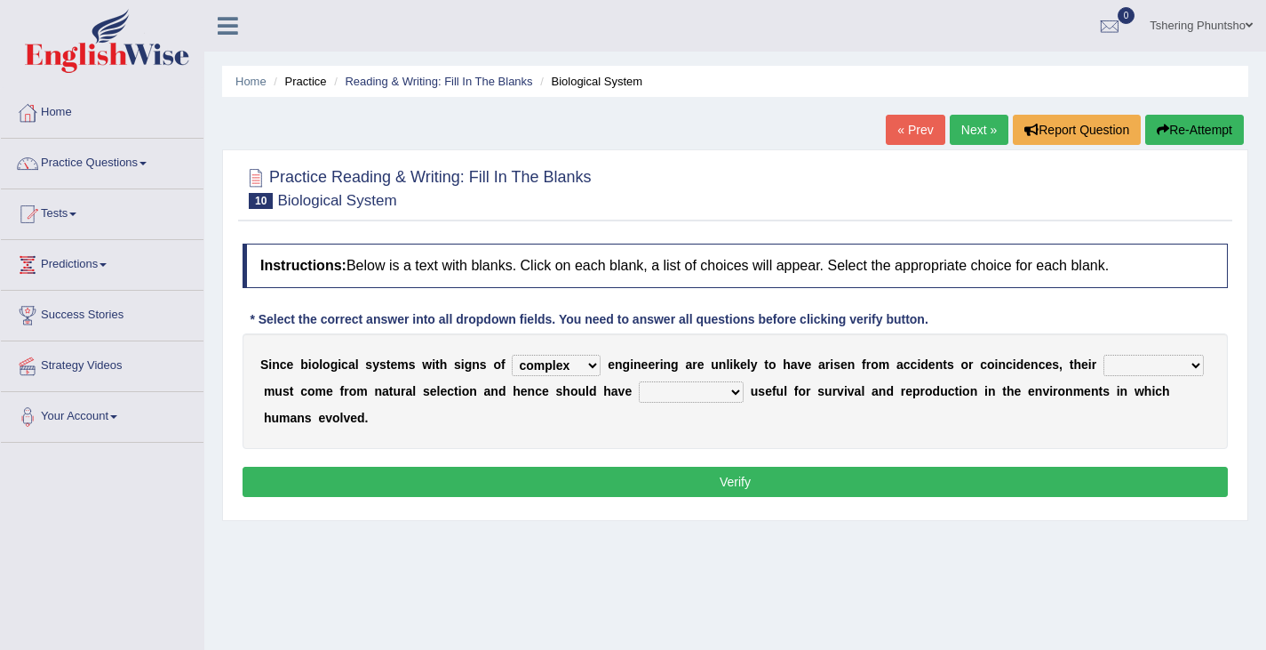
select select "structures"
click at [1104, 355] on select "presence organisation registration structures" at bounding box center [1154, 365] width 100 height 21
click at [737, 391] on select "functions cultures samples introductions" at bounding box center [691, 391] width 105 height 21
click at [739, 391] on select "functions cultures samples introductions" at bounding box center [691, 391] width 105 height 21
click at [734, 391] on select "functions cultures samples introductions" at bounding box center [691, 391] width 105 height 21
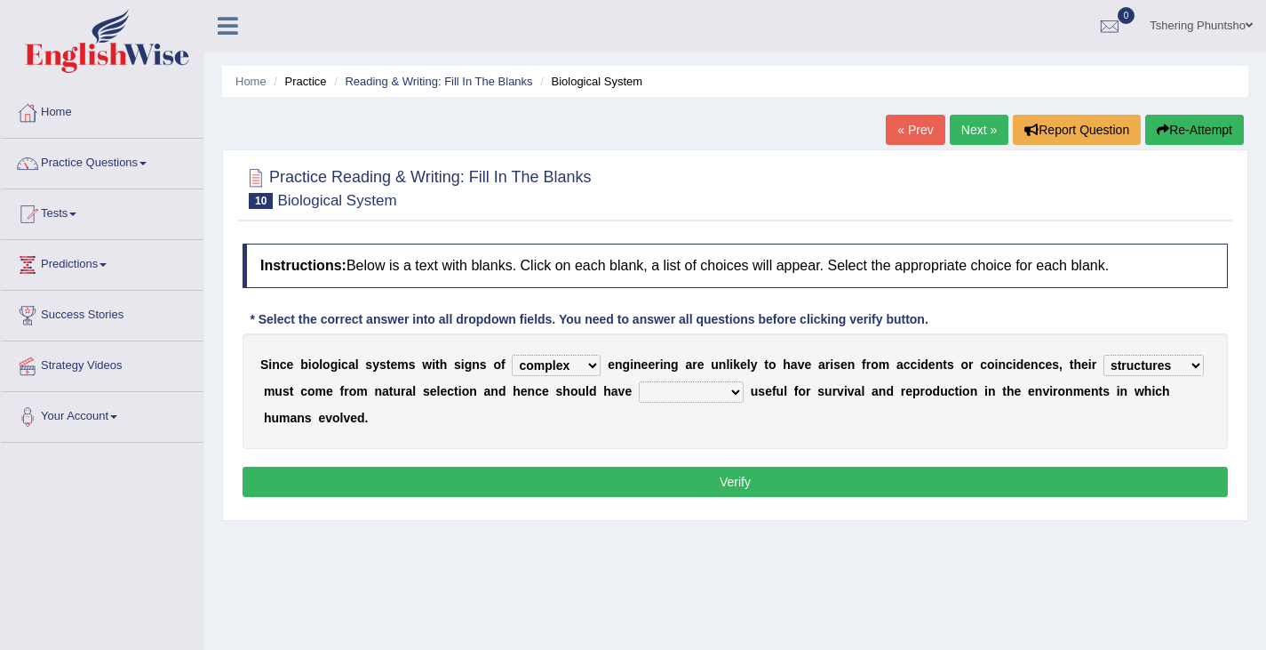
select select "functions"
click at [639, 381] on select "functions cultures samples introductions" at bounding box center [691, 391] width 105 height 21
click at [699, 481] on button "Verify" at bounding box center [736, 482] width 986 height 30
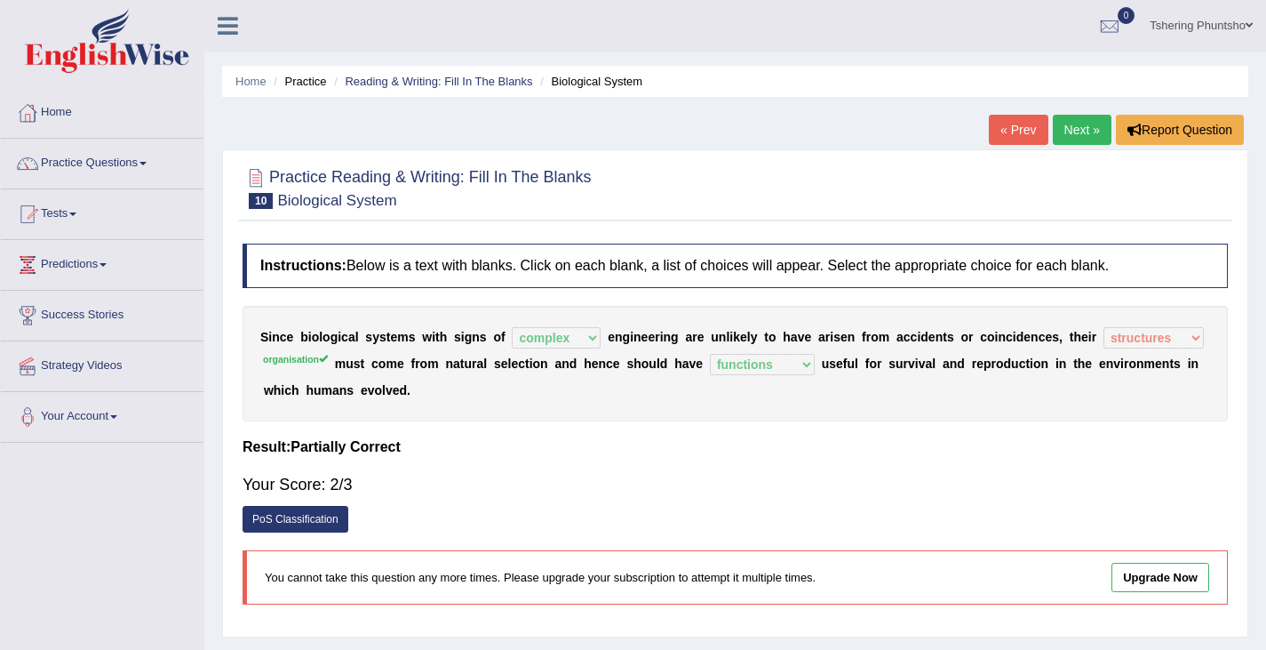
click at [1077, 125] on link "Next »" at bounding box center [1082, 130] width 59 height 30
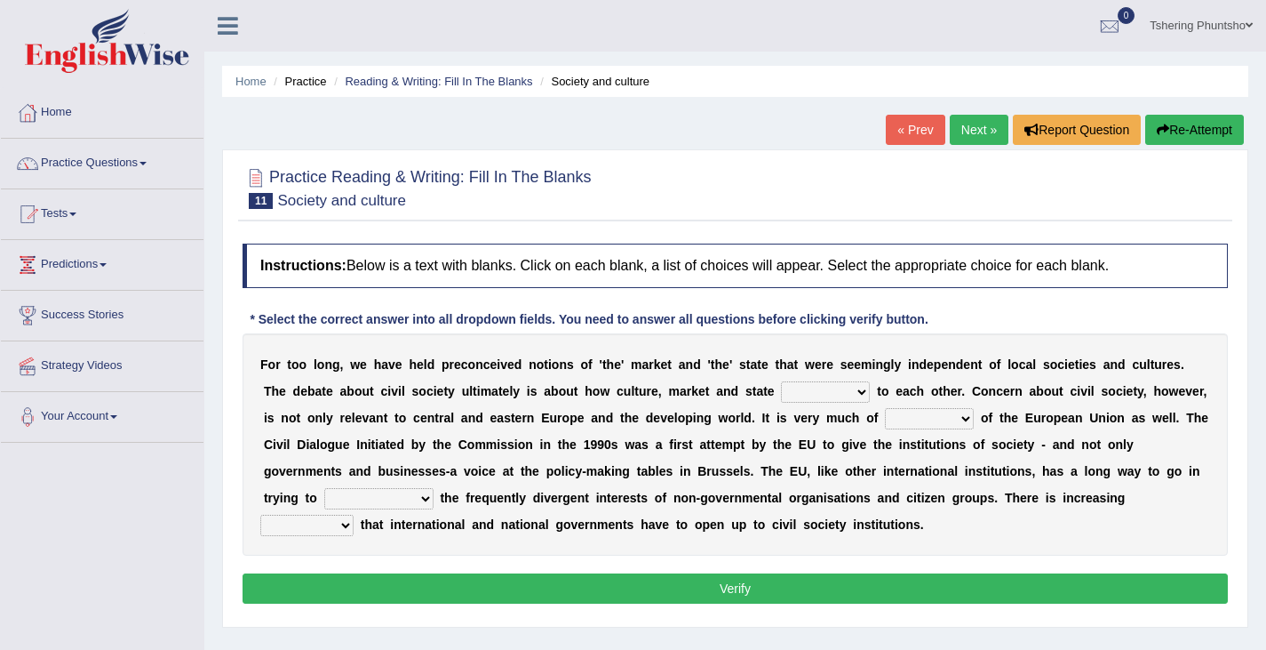
click at [861, 390] on select "stay relate bring telling" at bounding box center [825, 391] width 89 height 21
select select "relate"
click at [781, 381] on select "stay relate bring telling" at bounding box center [825, 391] width 89 height 21
click at [970, 418] on select "interest brought shown suspect" at bounding box center [929, 418] width 89 height 21
select select "interest"
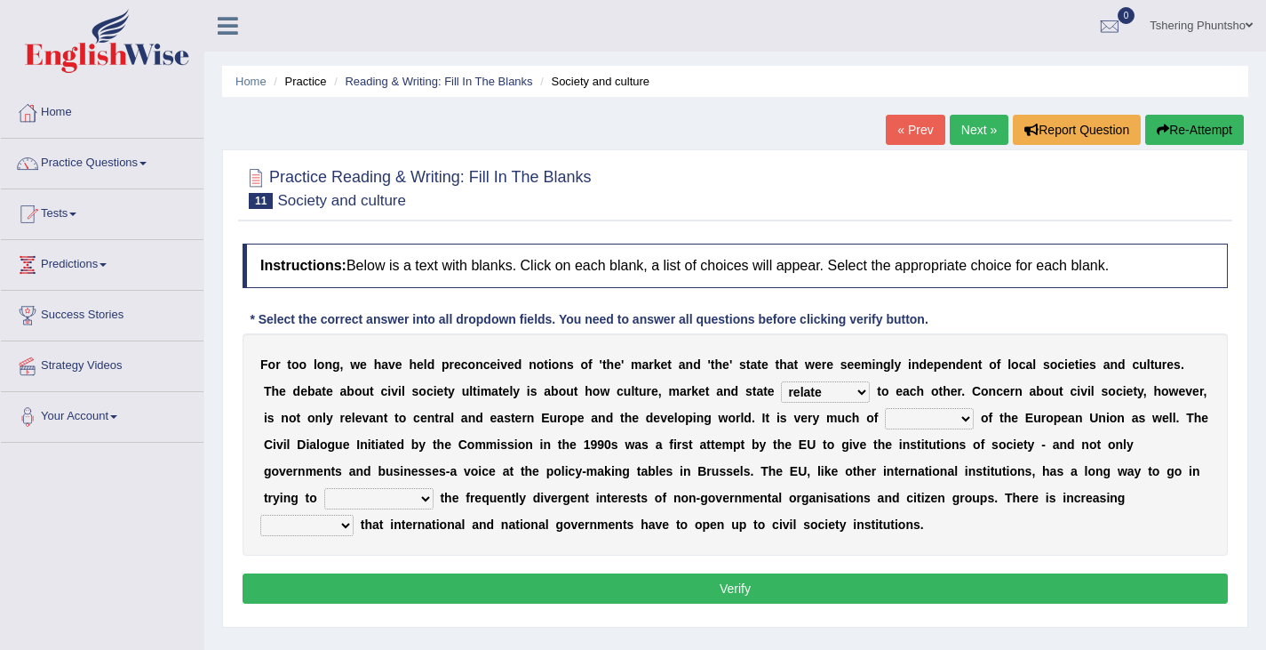
click at [885, 408] on select "interest brought shown suspect" at bounding box center [929, 418] width 89 height 21
click at [966, 420] on select "interest brought shown suspect" at bounding box center [929, 418] width 89 height 21
click at [1002, 404] on div "F o r t o o l o n g , w e h a v e h e l d p r e c o n c e i v e d n o t i o n s…" at bounding box center [736, 444] width 986 height 222
click at [420, 501] on select "indulge express supreme accommodate" at bounding box center [378, 498] width 109 height 21
select select "accommodate"
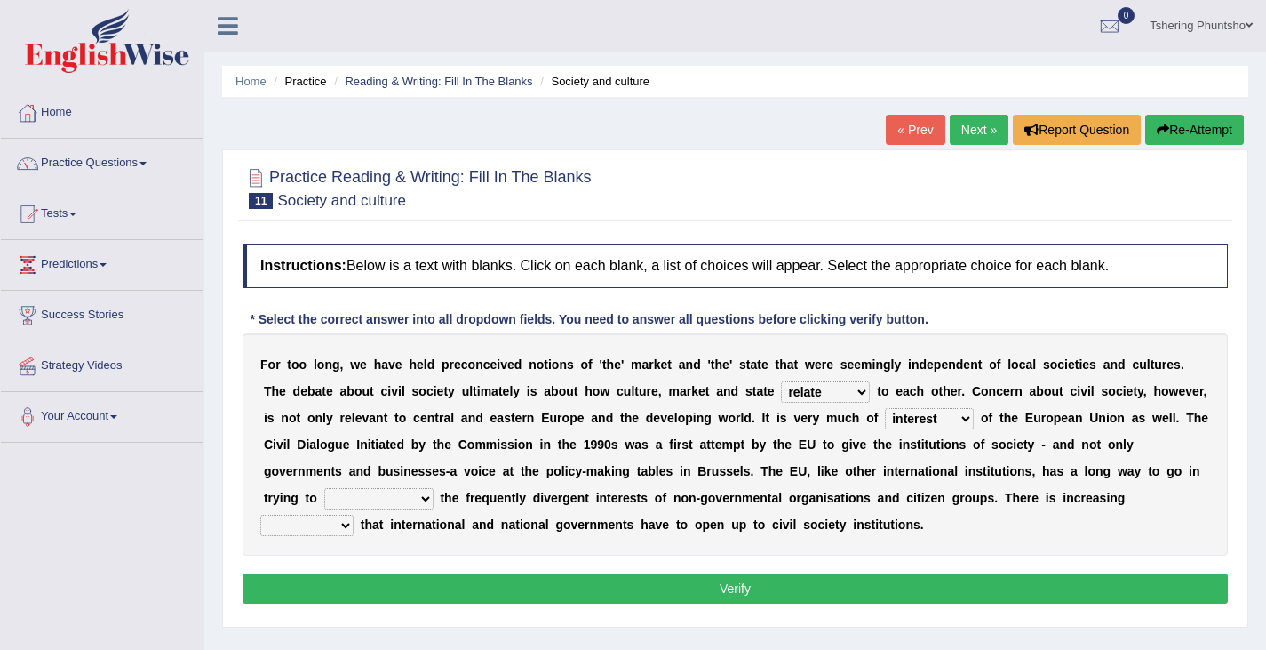
click at [324, 488] on select "indulge express supreme accommodate" at bounding box center [378, 498] width 109 height 21
click at [341, 526] on select "tolerance expression recognition sample" at bounding box center [306, 525] width 93 height 21
select select "tolerance"
click at [260, 515] on select "tolerance expression recognition sample" at bounding box center [306, 525] width 93 height 21
click at [745, 587] on button "Verify" at bounding box center [736, 588] width 986 height 30
